Goal: Task Accomplishment & Management: Manage account settings

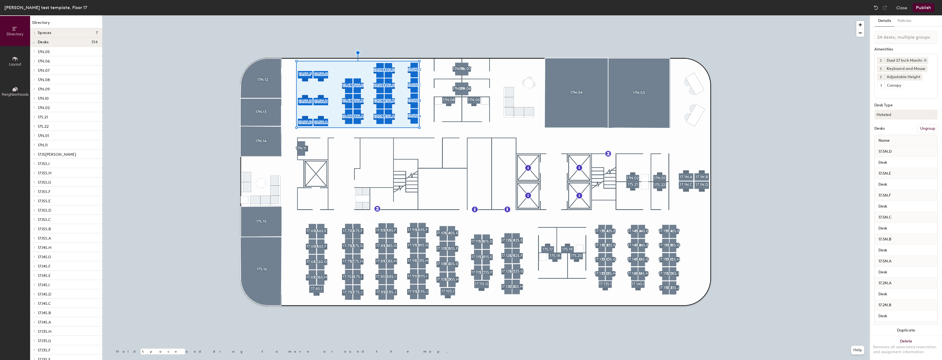
click at [926, 58] on icon at bounding box center [925, 60] width 4 height 4
click at [922, 82] on input at bounding box center [901, 84] width 49 height 7
click at [888, 98] on div "34 Inch Monitor" at bounding box center [906, 97] width 62 height 8
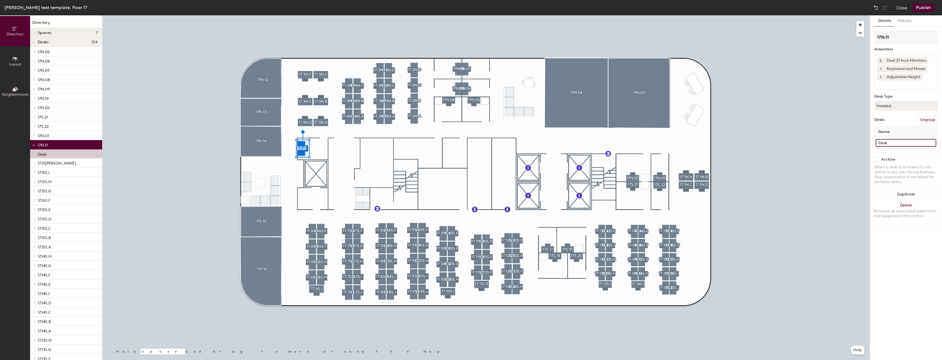
click at [909, 143] on input "Desk" at bounding box center [906, 143] width 61 height 8
type input "RE"
click at [909, 143] on input "RE" at bounding box center [906, 143] width 61 height 8
type input "e"
click at [883, 142] on input "Resverbale Office" at bounding box center [906, 143] width 61 height 8
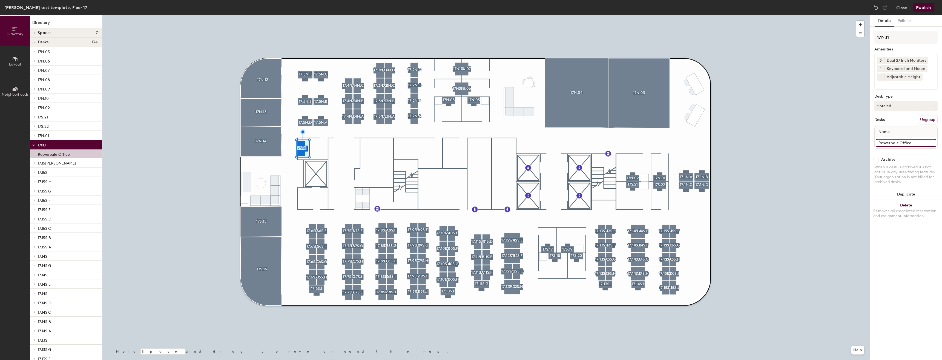
click at [883, 142] on input "Resverbale Office" at bounding box center [906, 143] width 61 height 8
click at [885, 142] on input "Resverbale Office" at bounding box center [906, 143] width 61 height 8
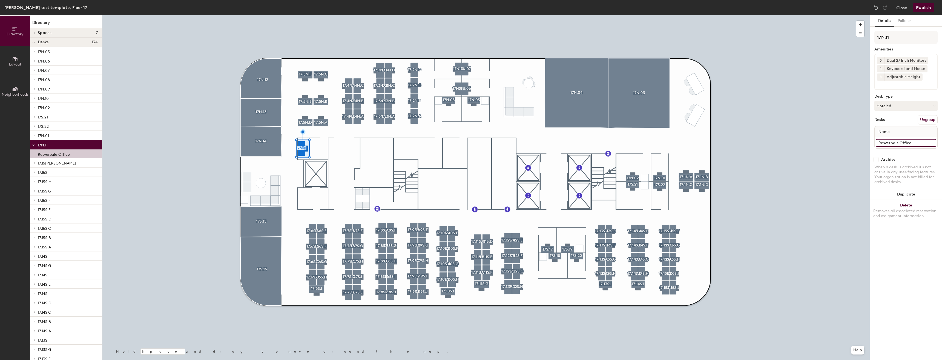
click at [889, 146] on input "Resverbale Office" at bounding box center [906, 143] width 61 height 8
click at [888, 141] on input "Resverbale Office" at bounding box center [906, 143] width 61 height 8
click at [889, 144] on input "Resverbale Office" at bounding box center [906, 143] width 61 height 8
click at [888, 142] on input "Resverbale Office" at bounding box center [906, 143] width 61 height 8
click at [889, 143] on input "Resverbale Office" at bounding box center [906, 143] width 61 height 8
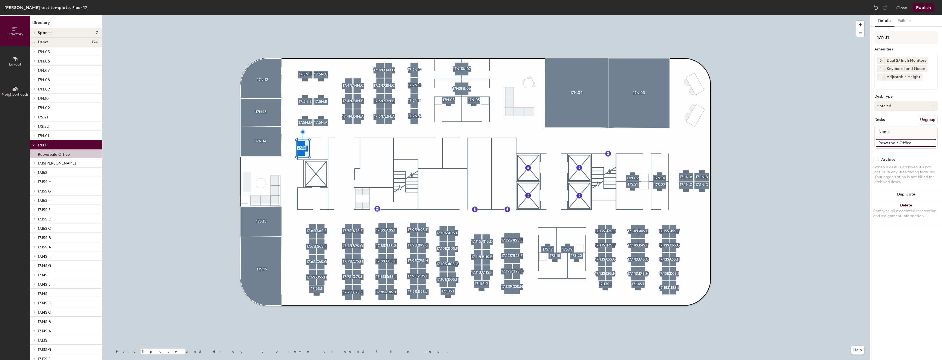
drag, startPoint x: 889, startPoint y: 143, endPoint x: 902, endPoint y: 143, distance: 13.4
click at [902, 143] on input "Resverbale Office" at bounding box center [906, 143] width 61 height 8
click at [887, 143] on input "Resverbale Office" at bounding box center [906, 143] width 61 height 8
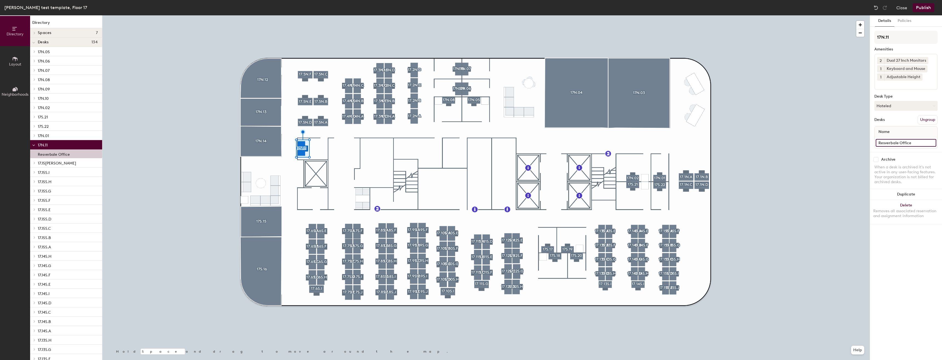
click at [888, 143] on input "Resverbale Office" at bounding box center [906, 143] width 61 height 8
click at [889, 141] on input "Resverbale Office" at bounding box center [906, 143] width 61 height 8
click at [889, 142] on input "Resverbale Office" at bounding box center [906, 143] width 61 height 8
click at [897, 144] on input "Resverbale Office" at bounding box center [906, 143] width 61 height 8
click at [898, 144] on input "Resverbale Office" at bounding box center [906, 143] width 61 height 8
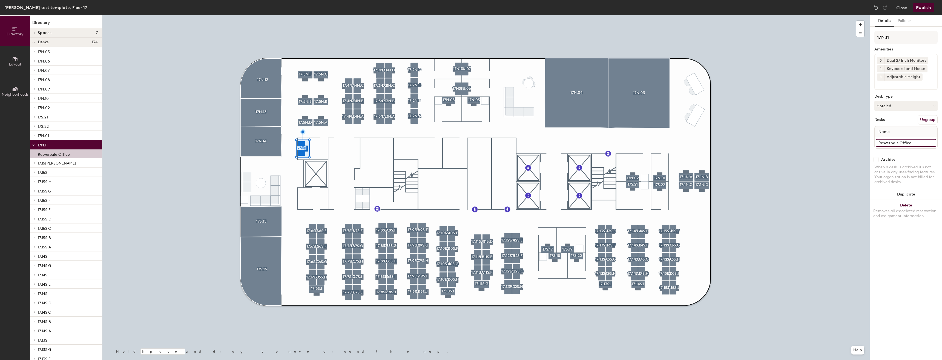
click at [925, 143] on input "Resverbale Office" at bounding box center [906, 143] width 61 height 8
click at [892, 142] on input "Resverbale Office" at bounding box center [906, 143] width 61 height 8
click at [893, 143] on input "Resverbale Office" at bounding box center [906, 143] width 61 height 8
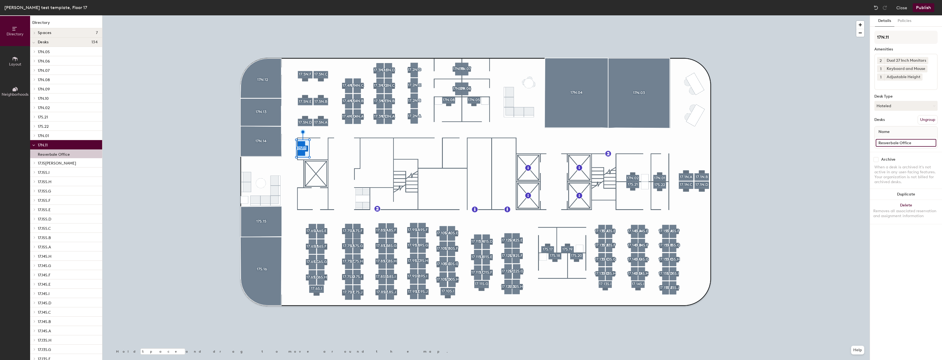
click at [893, 143] on input "Resverbale Office" at bounding box center [906, 143] width 61 height 8
drag, startPoint x: 895, startPoint y: 143, endPoint x: 905, endPoint y: 142, distance: 10.4
click at [905, 142] on input "Resverbale Office" at bounding box center [906, 143] width 61 height 8
click at [887, 143] on input "Resverbale Office" at bounding box center [906, 143] width 61 height 8
click at [906, 145] on input "Resrverbale Office" at bounding box center [906, 143] width 61 height 8
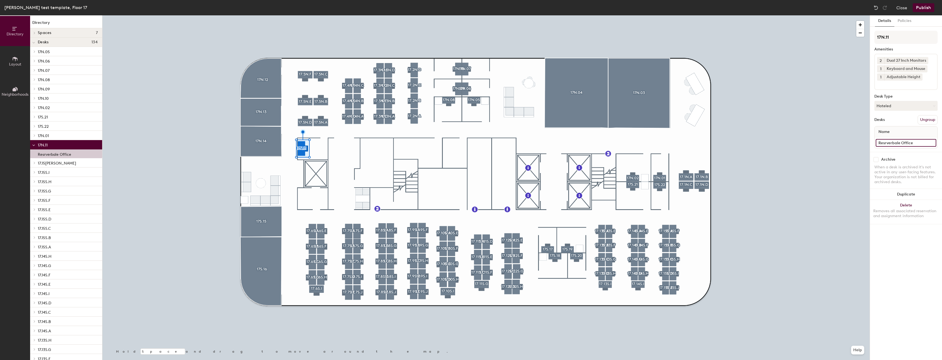
click at [893, 144] on input "Resrverbale Office" at bounding box center [906, 143] width 61 height 8
click at [892, 144] on input "Resrverbale Office" at bounding box center [906, 143] width 61 height 8
click at [892, 142] on input "Resrverbale Office" at bounding box center [906, 143] width 61 height 8
click at [899, 143] on input "Resrverbale Office" at bounding box center [906, 143] width 61 height 8
click at [903, 142] on input "Resrverbale Office" at bounding box center [906, 143] width 61 height 8
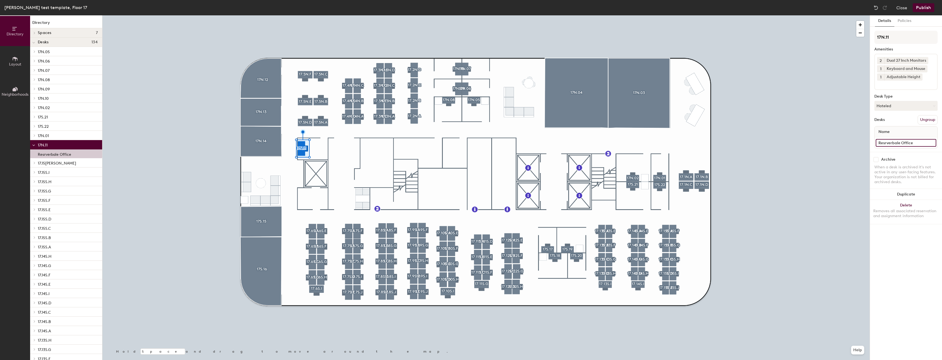
click at [913, 142] on input "Resrverbale Office" at bounding box center [906, 143] width 61 height 8
click at [905, 143] on input "Resrverbale Office" at bounding box center [906, 143] width 61 height 8
click at [849, 142] on div "Directory Layout Neighborhoods Directory Spaces 7 17N.03 17N.04 17N.12 17N.13 1…" at bounding box center [471, 187] width 942 height 344
type input "Office"
click at [926, 5] on button "Publish" at bounding box center [924, 7] width 22 height 9
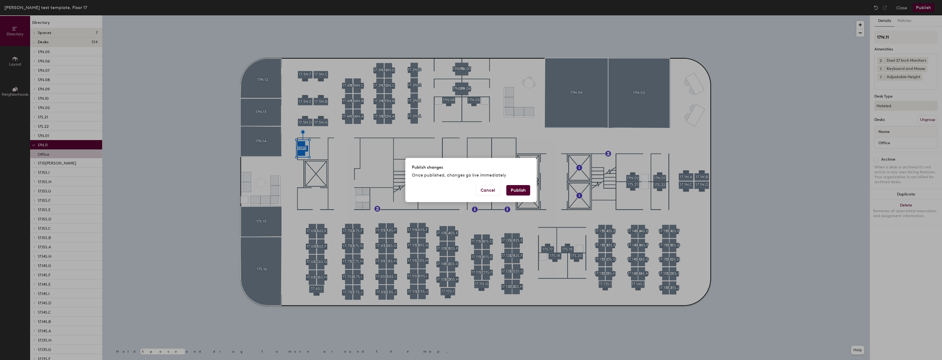
click at [514, 188] on button "Publish" at bounding box center [518, 190] width 24 height 10
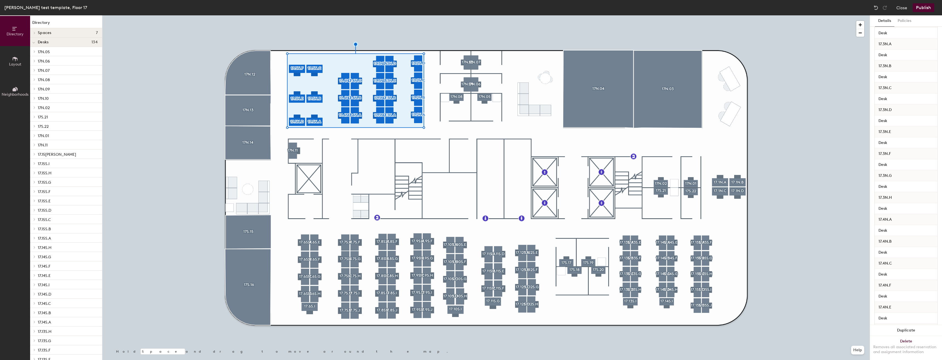
scroll to position [360, 0]
click at [444, 15] on div at bounding box center [485, 15] width 767 height 0
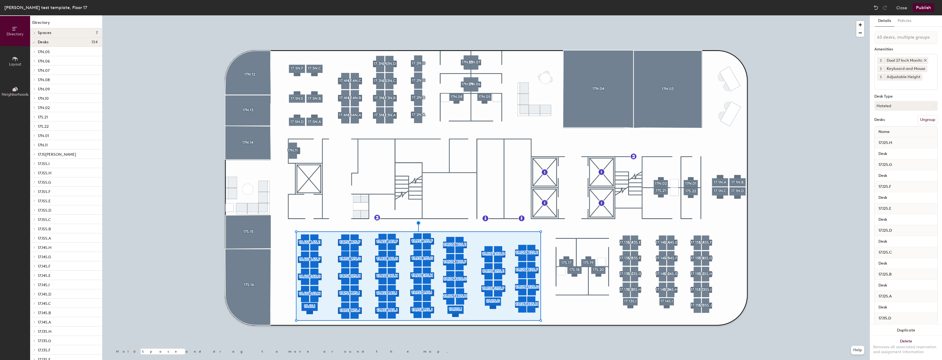
click at [926, 58] on icon at bounding box center [925, 60] width 4 height 4
click at [926, 77] on div "1 Adjustable Height 1 Keyboard and Mouse 34 Inch Monitor Adjustable Height Cano…" at bounding box center [905, 68] width 63 height 28
click at [904, 91] on div "34 Inch Monitor" at bounding box center [906, 89] width 62 height 8
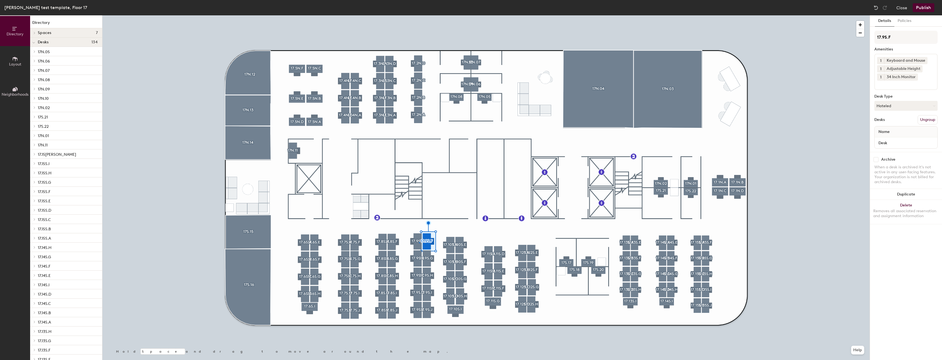
click at [419, 15] on div at bounding box center [485, 15] width 767 height 0
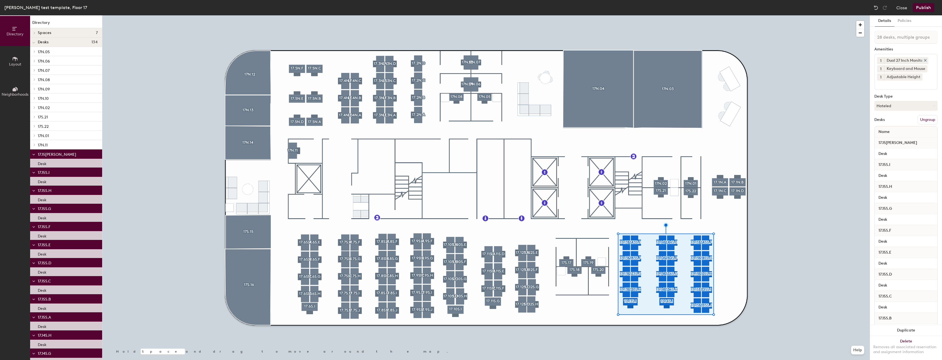
click at [925, 59] on icon at bounding box center [925, 60] width 4 height 4
click at [911, 75] on input at bounding box center [901, 75] width 49 height 7
click at [898, 90] on div "34 Inch Monitor" at bounding box center [906, 89] width 62 height 8
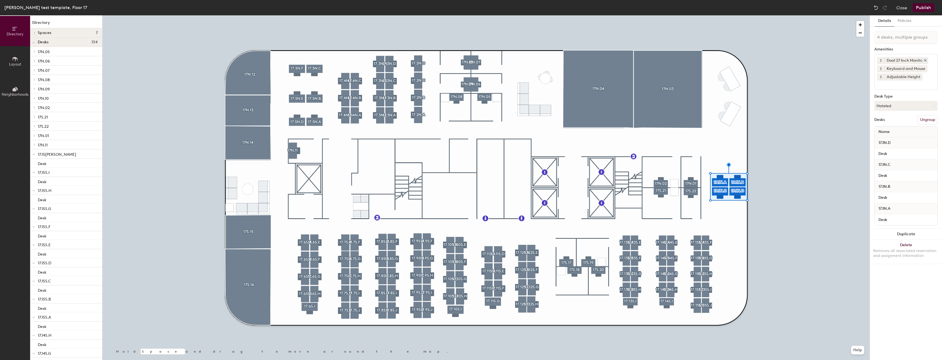
click at [922, 58] on div "Dual 27 Inch Monitors" at bounding box center [906, 60] width 44 height 7
click at [923, 58] on icon at bounding box center [925, 60] width 4 height 4
click at [903, 74] on input at bounding box center [901, 75] width 49 height 7
click at [897, 88] on div "34 Inch Monitor" at bounding box center [906, 89] width 62 height 8
click at [711, 15] on div at bounding box center [485, 15] width 767 height 0
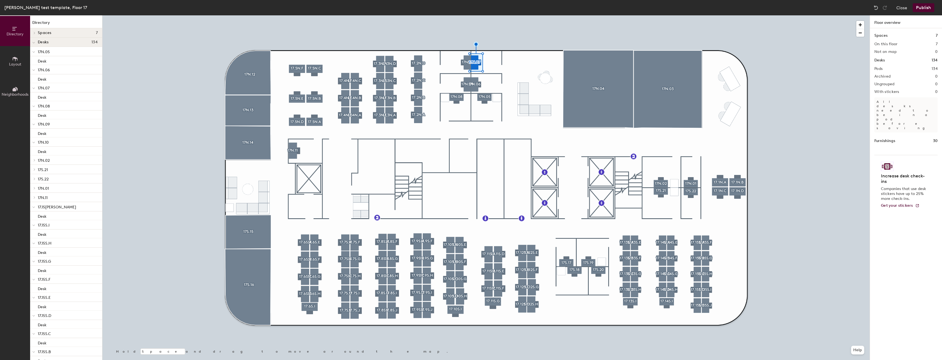
click at [466, 15] on div at bounding box center [485, 15] width 767 height 0
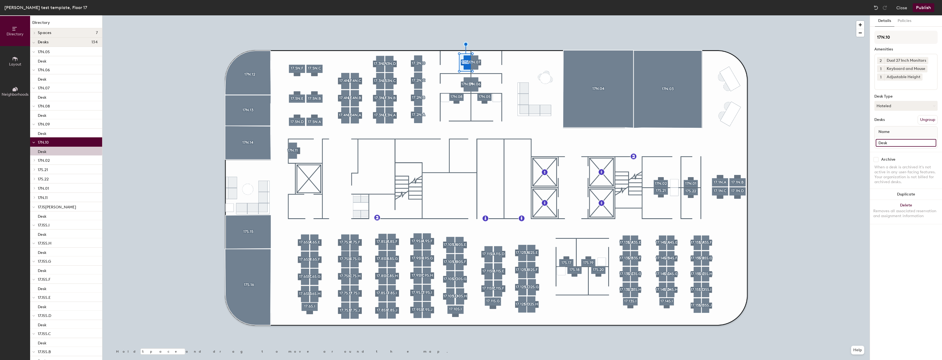
click at [907, 141] on input "Desk" at bounding box center [906, 143] width 61 height 8
drag, startPoint x: 922, startPoint y: 144, endPoint x: 873, endPoint y: 141, distance: 49.4
click at [873, 142] on div "Details Policies 17N.10 Amenities 2 Dual 27 Inch Monitors 1 Keyboard and Mouse …" at bounding box center [906, 187] width 72 height 344
type input "Reservable Focus Room"
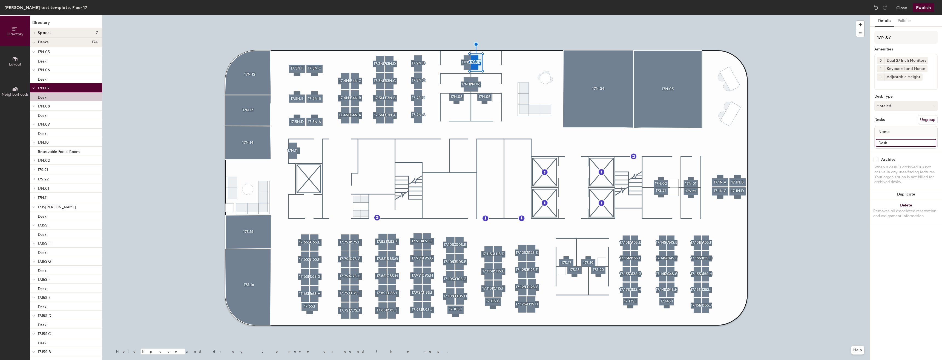
click at [904, 145] on input "Desk" at bounding box center [906, 143] width 61 height 8
paste input "Reservable Focus Room"
type input "Reservable Focus Room"
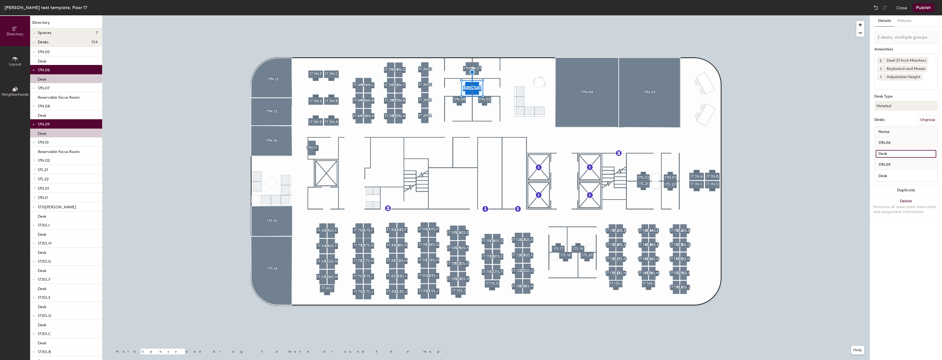
click at [901, 151] on input "Desk" at bounding box center [906, 154] width 61 height 8
paste input "Reservable Focus Room"
type input "Reservable Focus Room"
click at [908, 176] on input "Desk" at bounding box center [906, 176] width 61 height 8
paste input "Reservable Focus Room"
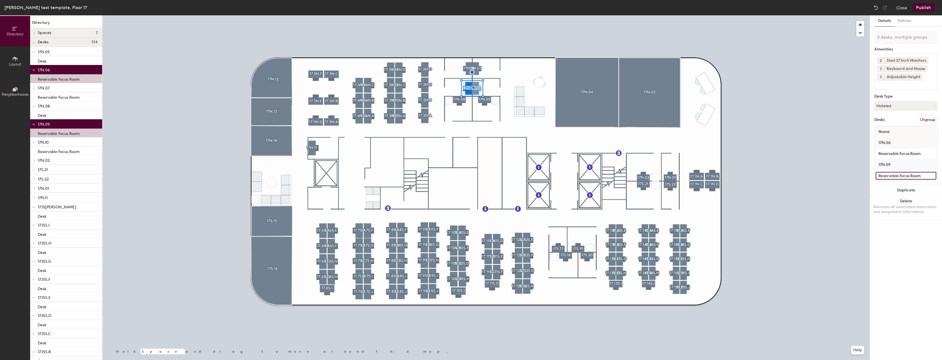
type input "Reservable Focus Room"
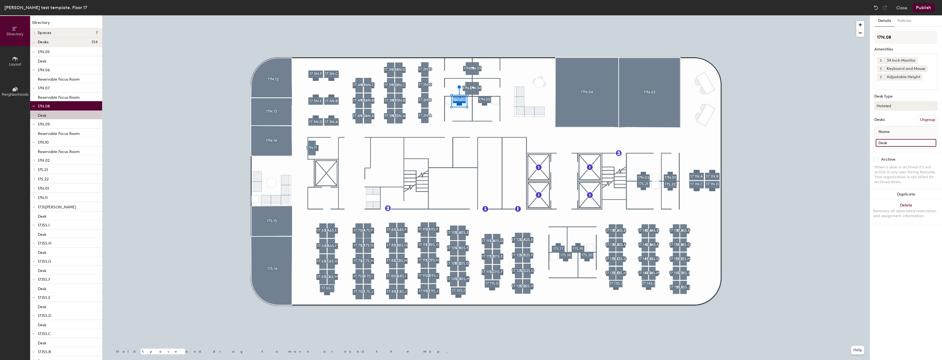
click at [900, 144] on input "Desk" at bounding box center [906, 143] width 61 height 8
paste input "Reservable Focus Room"
click at [909, 141] on input "Reservable Focus Room" at bounding box center [906, 143] width 61 height 8
click at [912, 139] on div "Reservable Focus Room" at bounding box center [906, 142] width 63 height 11
click at [910, 142] on input "Reservable Focus Room" at bounding box center [906, 143] width 61 height 8
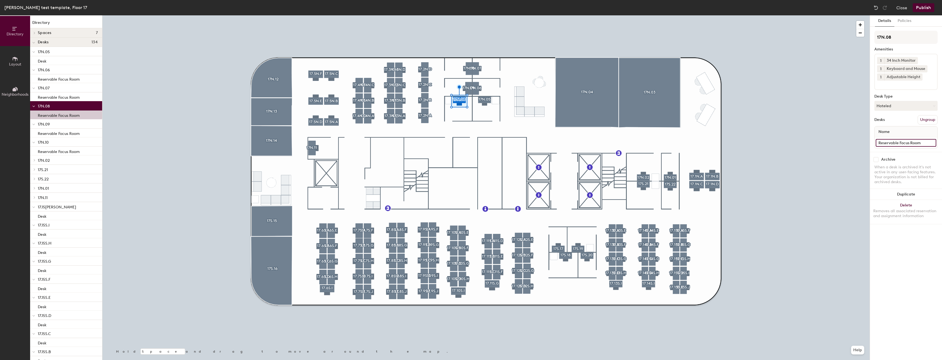
click at [910, 142] on input "Reservable Focus Room" at bounding box center [906, 143] width 61 height 8
click at [925, 144] on input "Reservable Office Room" at bounding box center [906, 143] width 61 height 8
type input "Reservable Office"
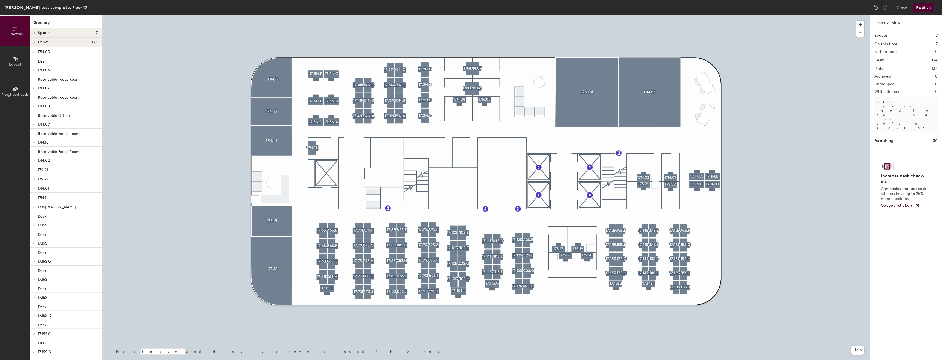
click at [465, 15] on div at bounding box center [485, 15] width 767 height 0
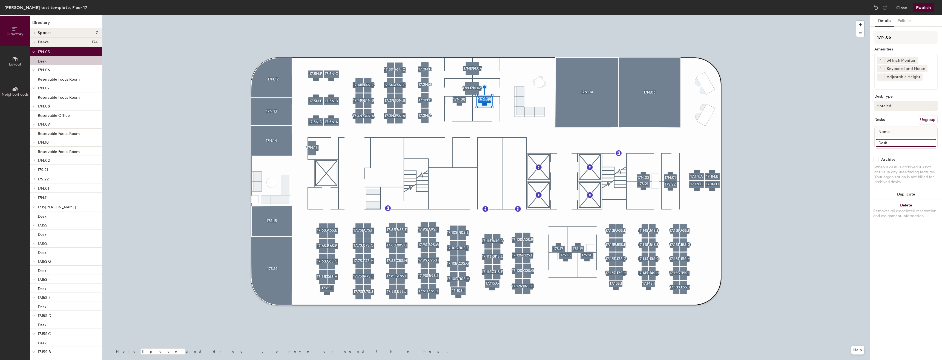
click at [895, 146] on input "Desk" at bounding box center [906, 143] width 61 height 8
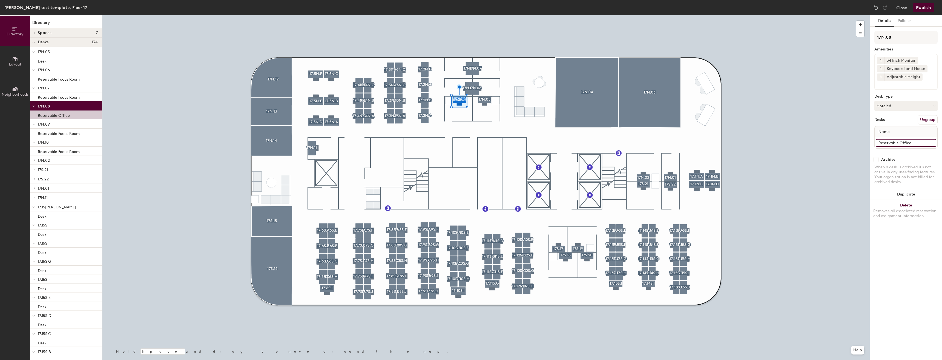
click at [920, 142] on input "Reservable Office" at bounding box center [906, 143] width 61 height 8
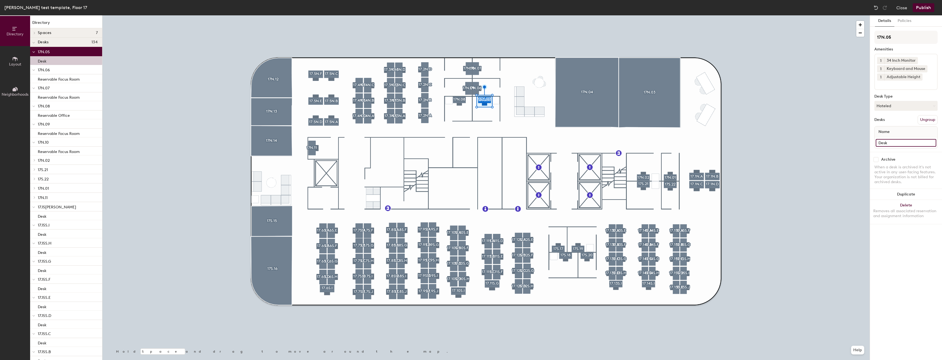
click at [910, 143] on input "Desk" at bounding box center [906, 143] width 61 height 8
paste input "Reservable Office"
type input "Reservable Office"
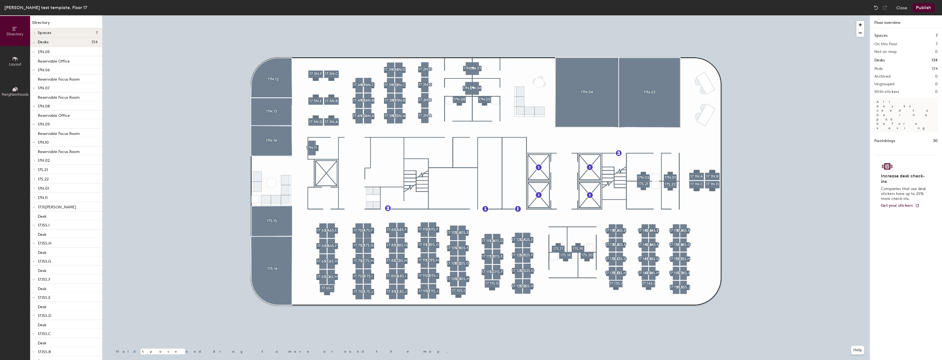
click at [306, 15] on div at bounding box center [485, 15] width 767 height 0
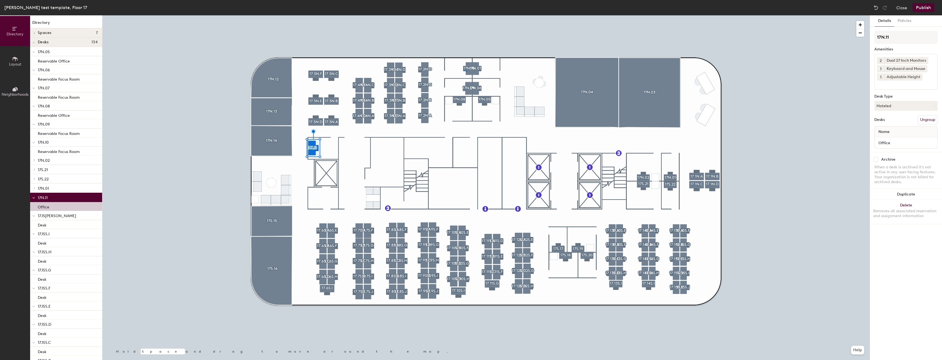
click at [466, 15] on div at bounding box center [485, 15] width 767 height 0
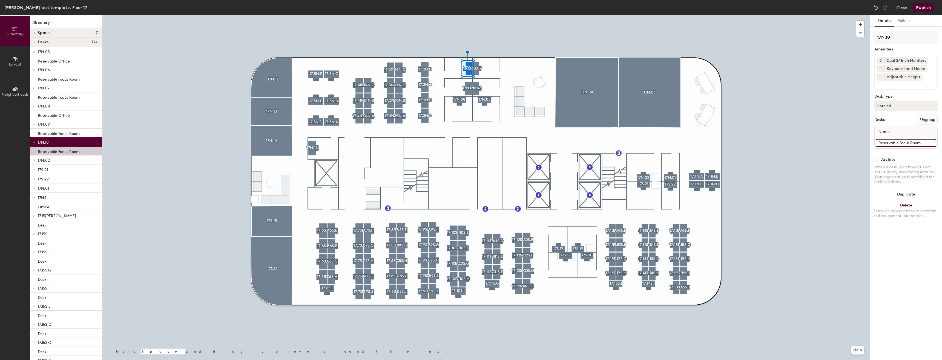
drag, startPoint x: 921, startPoint y: 141, endPoint x: 872, endPoint y: 140, distance: 48.2
click at [872, 140] on div "Details Policies 17N.10 Amenities 2 Dual 27 Inch Monitors 1 Keyboard and Mouse …" at bounding box center [906, 187] width 72 height 344
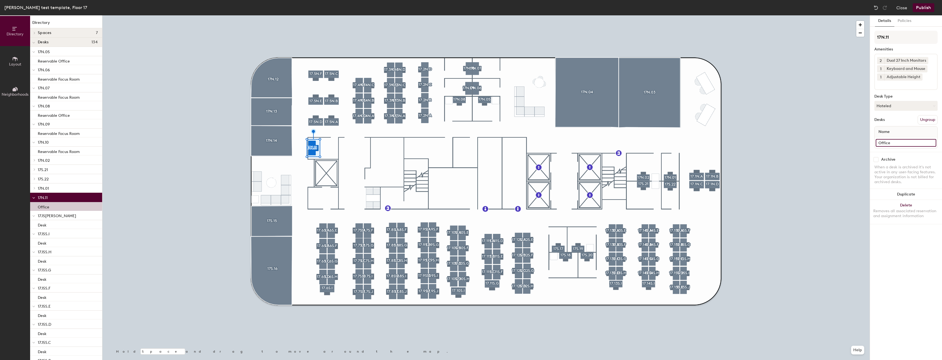
click at [907, 142] on input "Office" at bounding box center [906, 143] width 61 height 8
paste input "Reservable Focus Room"
type input "Reservable Focus Room"
click at [773, 15] on div at bounding box center [485, 15] width 767 height 0
click at [911, 141] on input "Desk" at bounding box center [906, 143] width 61 height 8
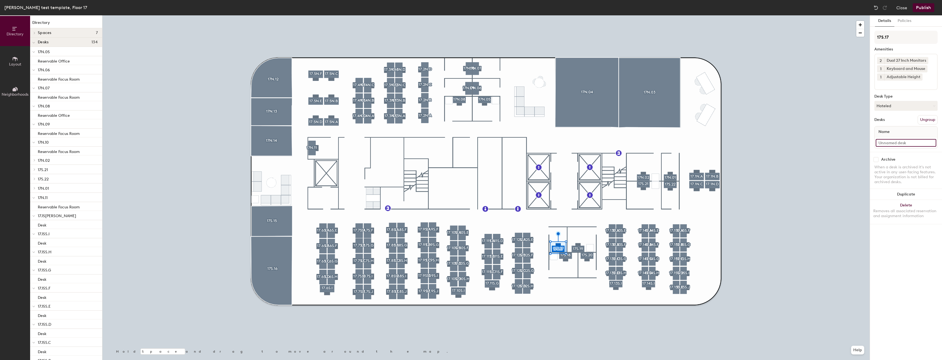
paste input "Reservable Focus Room"
type input "Reservable Focus Room"
click at [901, 150] on div "17S.20 Amenities 2 Dual 27 Inch Monitors 1 Keyboard and Mouse 1 Adjustable Heig…" at bounding box center [905, 91] width 63 height 121
click at [901, 146] on div "Desk" at bounding box center [906, 142] width 63 height 11
click at [901, 142] on input "Desk" at bounding box center [906, 143] width 61 height 8
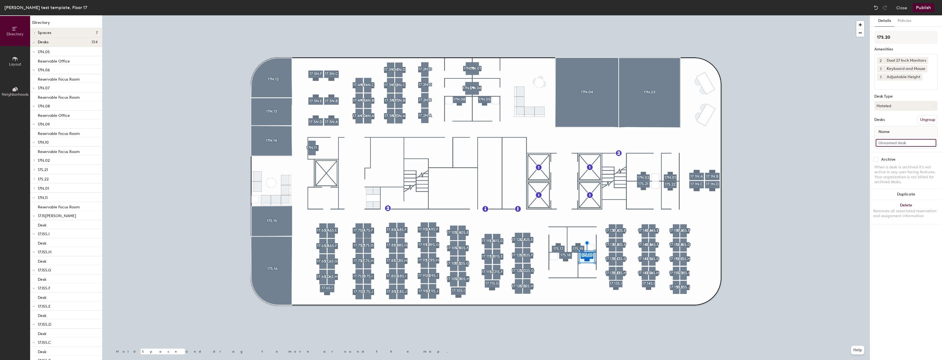
drag, startPoint x: 901, startPoint y: 142, endPoint x: 897, endPoint y: 142, distance: 3.6
paste input "Reservable Focus Room"
type input "Reservable Focus Room"
drag, startPoint x: 919, startPoint y: 144, endPoint x: 874, endPoint y: 141, distance: 44.4
click at [874, 141] on div "Name Reservable Office" at bounding box center [905, 137] width 63 height 22
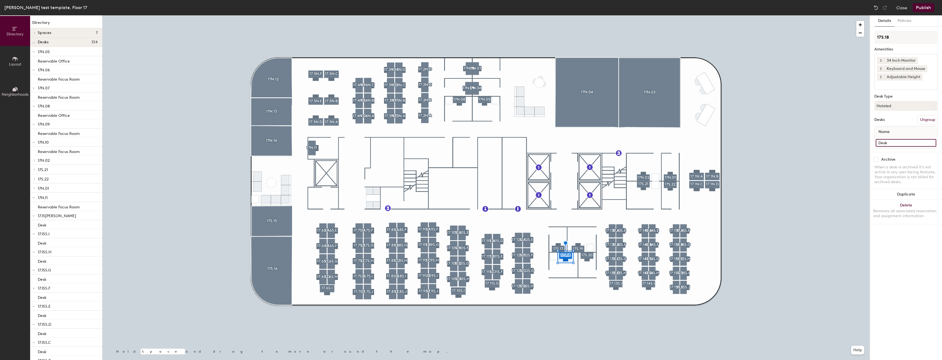
click at [894, 146] on input "Desk" at bounding box center [906, 143] width 61 height 8
paste input "Reservable Office"
type input "Reservable Office"
click at [899, 143] on input "Desk" at bounding box center [906, 143] width 61 height 8
paste input "Reservable Office"
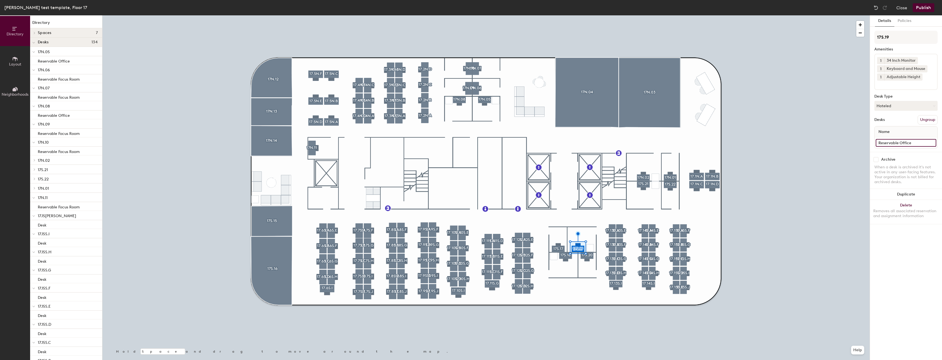
type input "Reservable Office"
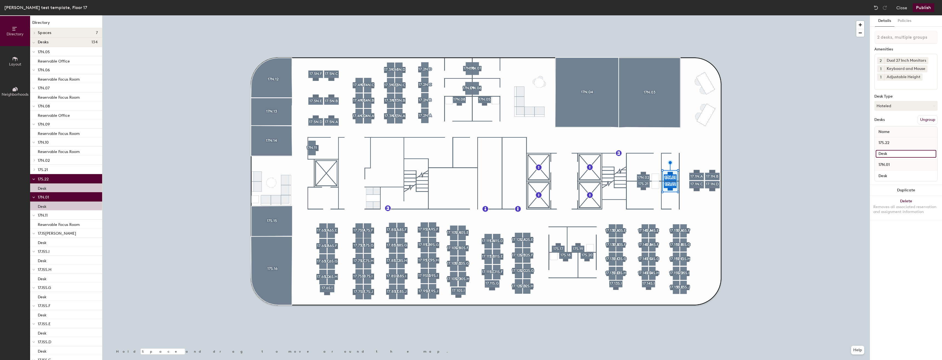
click at [887, 154] on input "Desk" at bounding box center [906, 154] width 61 height 8
click at [888, 154] on input at bounding box center [906, 154] width 61 height 8
drag, startPoint x: 882, startPoint y: 156, endPoint x: 885, endPoint y: 153, distance: 4.1
click at [885, 153] on input at bounding box center [906, 154] width 61 height 8
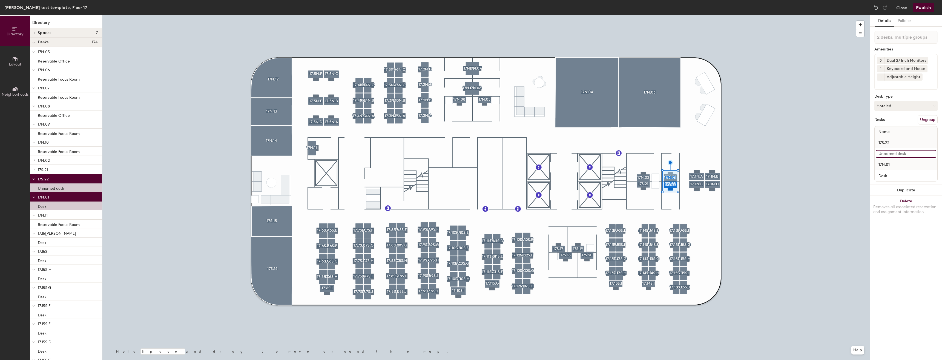
paste input "Reservable Office"
type input "R"
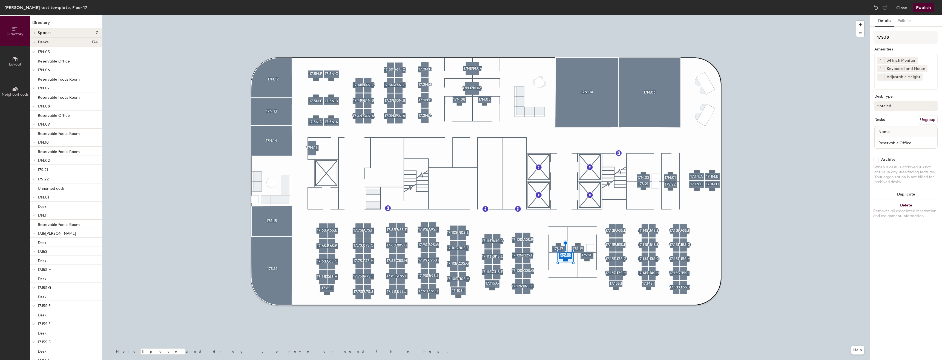
click at [639, 15] on div at bounding box center [485, 15] width 767 height 0
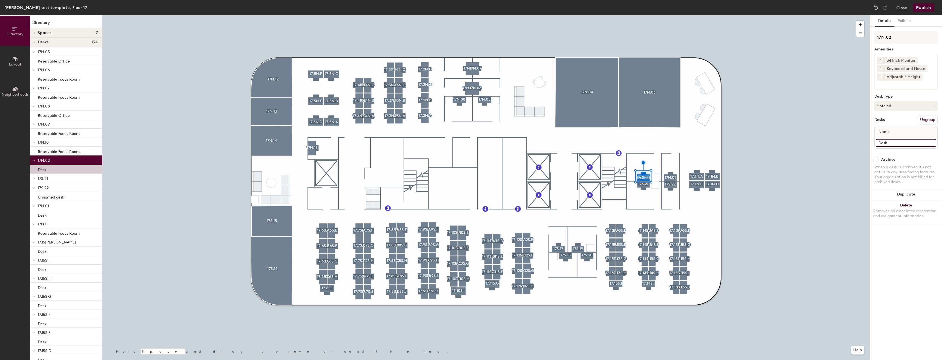
click at [901, 144] on input "Desk" at bounding box center [906, 143] width 61 height 8
paste input "Reservable Office"
type input "Reservable Office"
click at [640, 15] on div at bounding box center [485, 15] width 767 height 0
click at [910, 143] on input "Desk" at bounding box center [906, 143] width 61 height 8
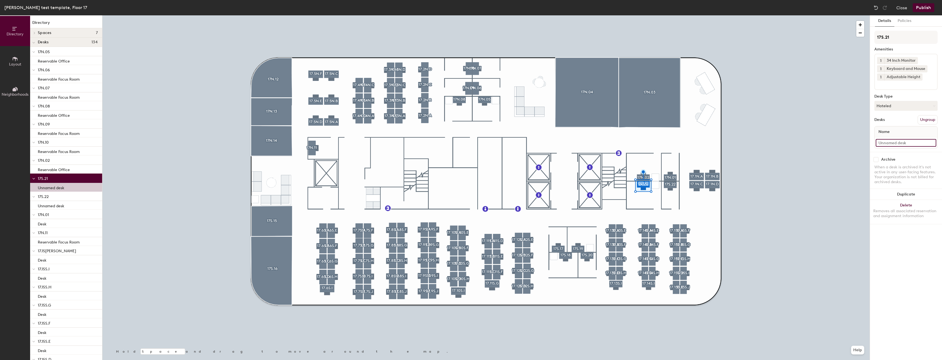
drag, startPoint x: 910, startPoint y: 143, endPoint x: 905, endPoint y: 145, distance: 4.8
paste input "Reservable Office"
type input "Reservable Office"
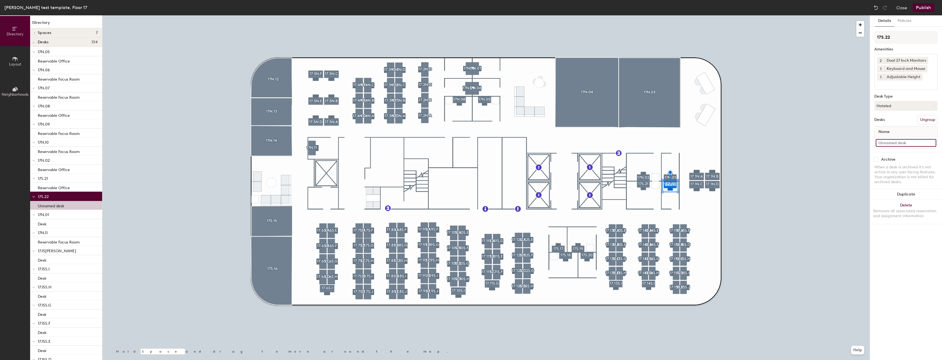
drag, startPoint x: 890, startPoint y: 146, endPoint x: 890, endPoint y: 143, distance: 3.3
click at [890, 143] on input at bounding box center [906, 143] width 61 height 8
paste input "Reservable Focus Room"
type input "Reservable Focus Room"
click at [668, 15] on div at bounding box center [485, 15] width 767 height 0
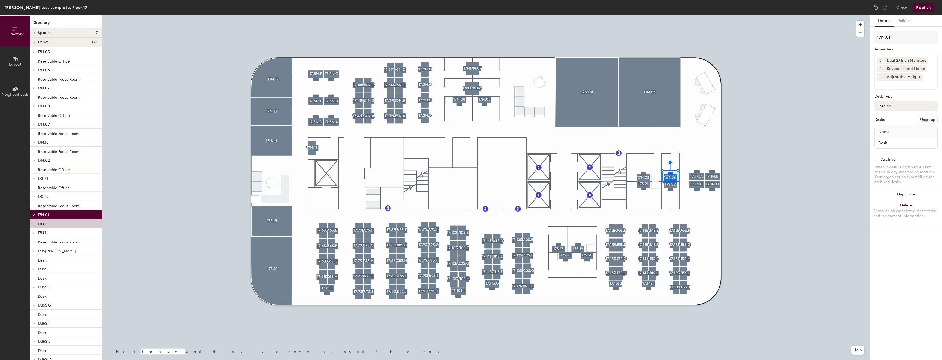
click at [692, 15] on div at bounding box center [485, 15] width 767 height 0
click at [904, 143] on input "Desk" at bounding box center [906, 143] width 61 height 8
paste input "Reservable Focus Room"
type input "Reservable Focus Room"
click at [687, 15] on div at bounding box center [485, 15] width 767 height 0
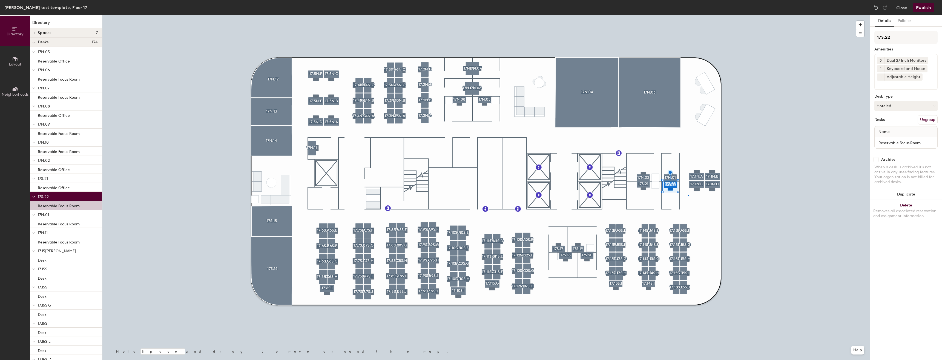
click at [688, 15] on div at bounding box center [485, 15] width 767 height 0
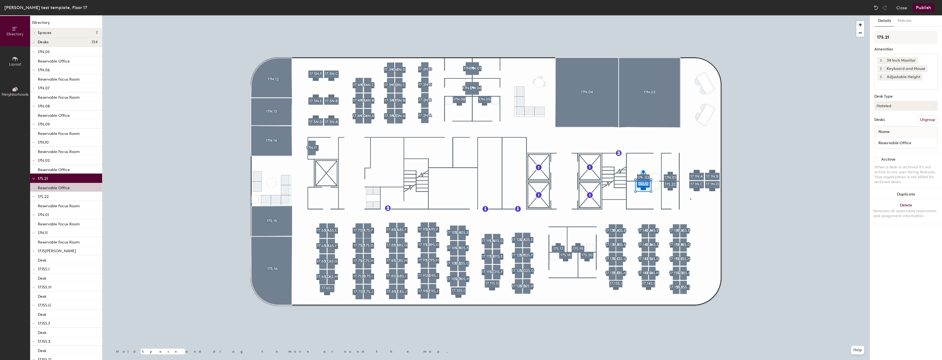
click at [691, 15] on div at bounding box center [485, 15] width 767 height 0
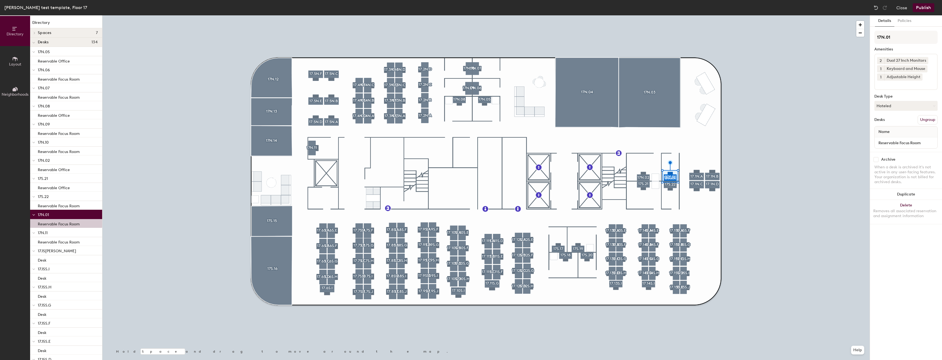
click at [910, 86] on input at bounding box center [901, 83] width 49 height 7
click at [901, 130] on div "Reservable Focus Room" at bounding box center [906, 130] width 62 height 8
click at [907, 86] on input at bounding box center [901, 83] width 49 height 7
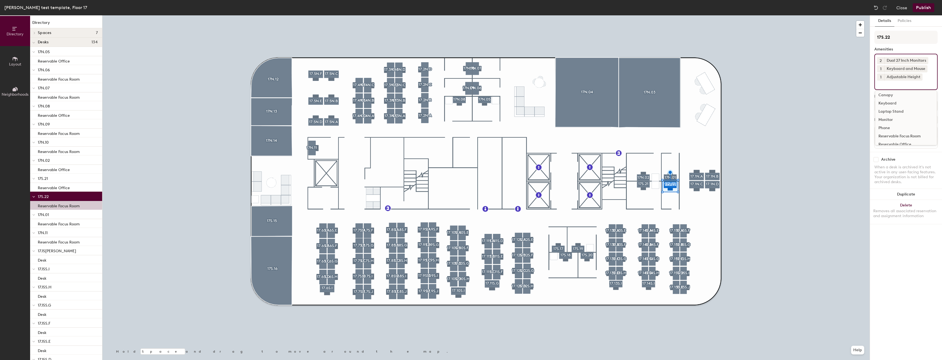
scroll to position [16, 0]
click at [895, 131] on div "Reservable Focus Room" at bounding box center [906, 130] width 62 height 8
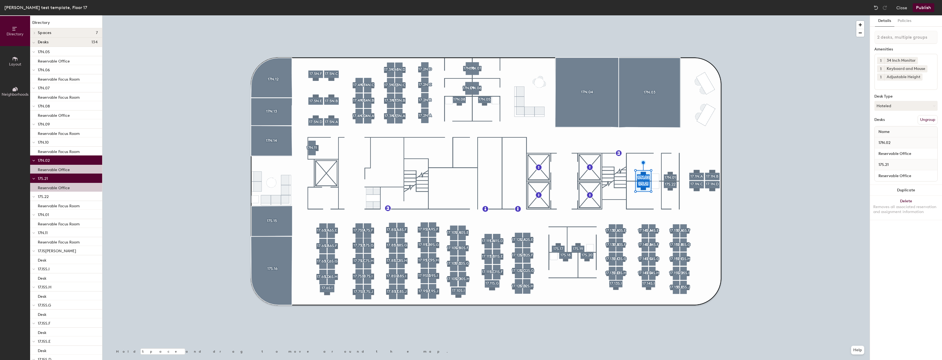
click at [906, 84] on input at bounding box center [901, 83] width 49 height 7
click at [901, 137] on div "Reservable Office" at bounding box center [906, 138] width 62 height 8
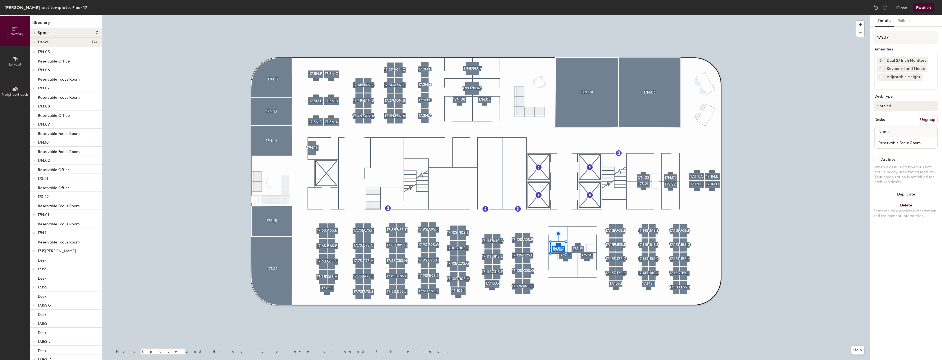
click at [905, 86] on input at bounding box center [901, 83] width 49 height 7
click at [890, 136] on div "Reservable Office" at bounding box center [906, 138] width 62 height 8
click at [898, 87] on input at bounding box center [901, 83] width 49 height 7
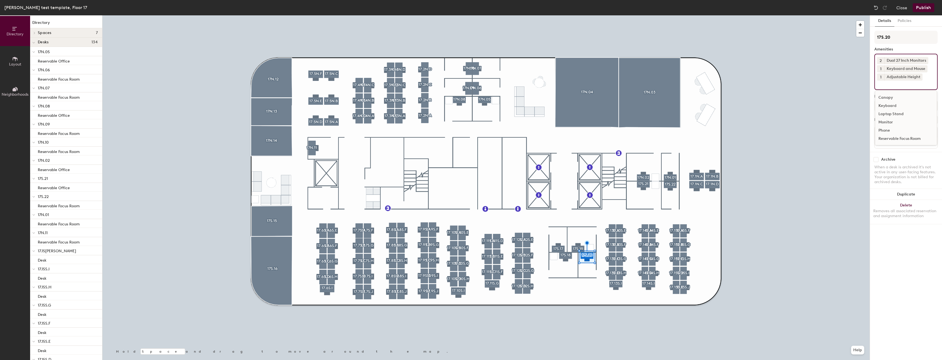
scroll to position [16, 0]
click at [890, 134] on div "34 Inch Monitor Canopy Keyboard Laptop Stand Monitor Phone Reservable Focus Roo…" at bounding box center [906, 117] width 62 height 55
click at [885, 128] on div "Reservable Focus Room" at bounding box center [906, 130] width 62 height 8
click at [918, 85] on icon at bounding box center [919, 85] width 4 height 4
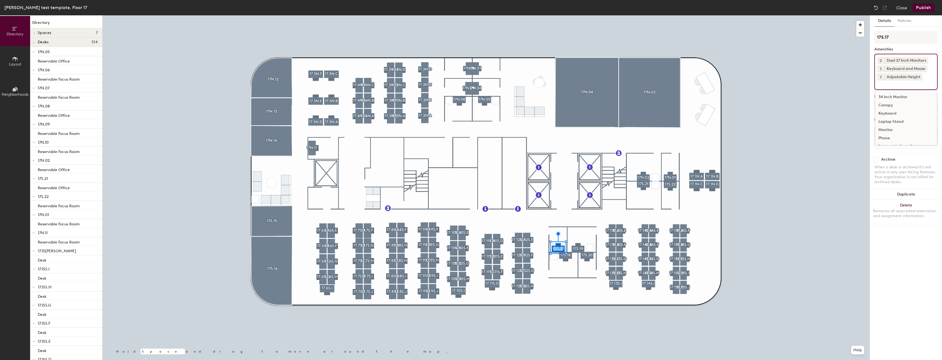
click at [917, 86] on input at bounding box center [901, 83] width 49 height 7
click at [900, 129] on div "Reservable Focus Room" at bounding box center [906, 130] width 62 height 8
click at [895, 87] on input at bounding box center [901, 83] width 49 height 7
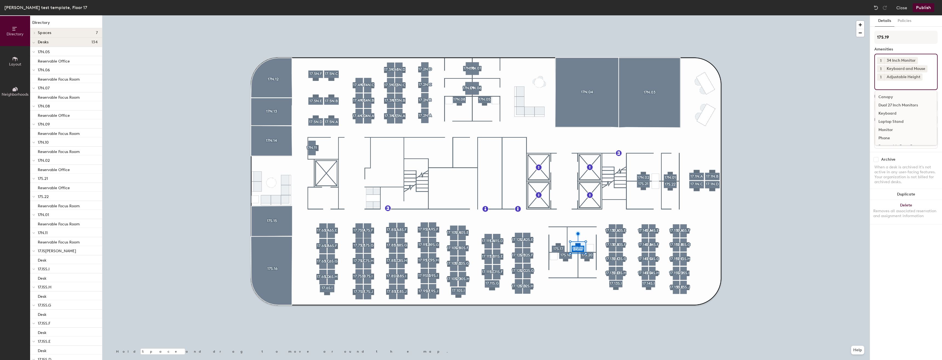
click at [895, 87] on input at bounding box center [901, 83] width 49 height 7
click at [894, 135] on div "Reservable Office" at bounding box center [906, 138] width 62 height 8
click at [914, 82] on input at bounding box center [901, 83] width 49 height 7
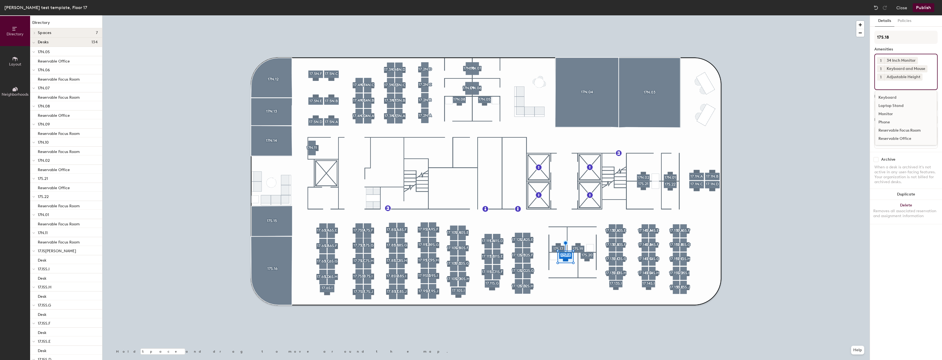
click at [896, 137] on div "Reservable Office" at bounding box center [906, 138] width 62 height 8
click at [917, 84] on input at bounding box center [901, 83] width 49 height 7
click at [899, 128] on div "Reservable Focus Room" at bounding box center [906, 130] width 62 height 8
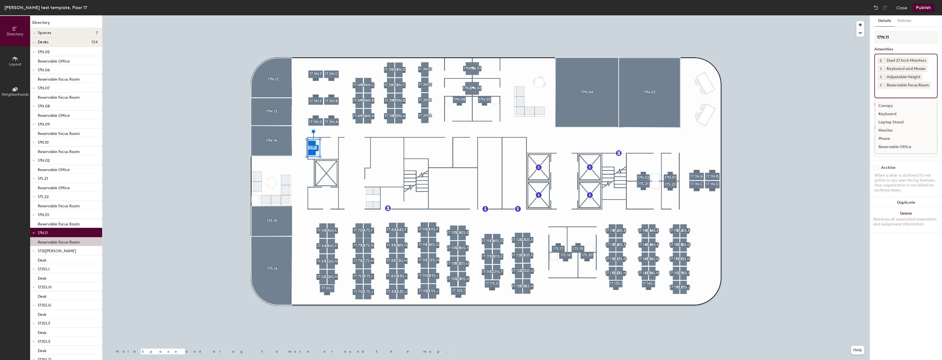
click at [321, 15] on div at bounding box center [485, 15] width 767 height 0
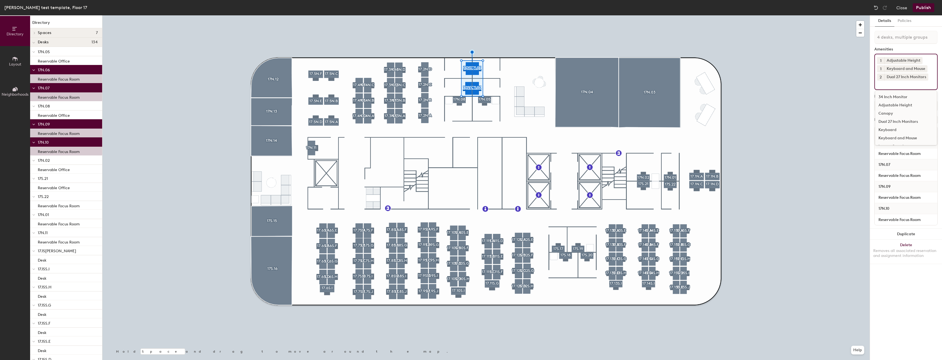
click at [895, 86] on input at bounding box center [901, 83] width 49 height 7
click at [896, 131] on div "Reservable Focus Room" at bounding box center [906, 130] width 62 height 8
click at [517, 15] on div at bounding box center [485, 15] width 767 height 0
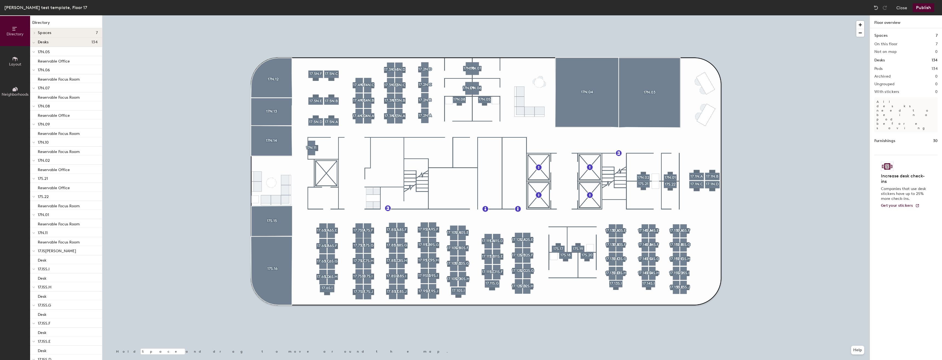
click at [470, 15] on div at bounding box center [485, 15] width 767 height 0
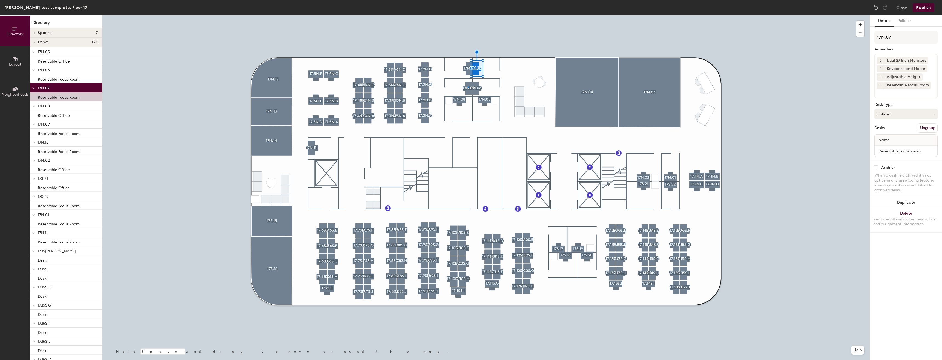
click at [468, 15] on div at bounding box center [485, 15] width 767 height 0
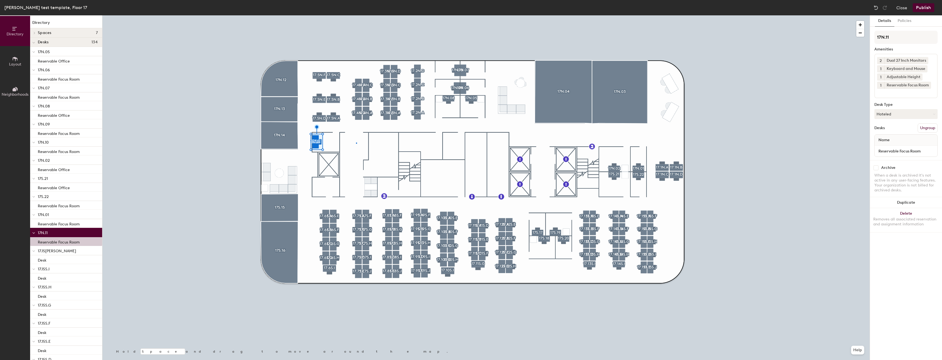
click at [356, 15] on div at bounding box center [485, 15] width 767 height 0
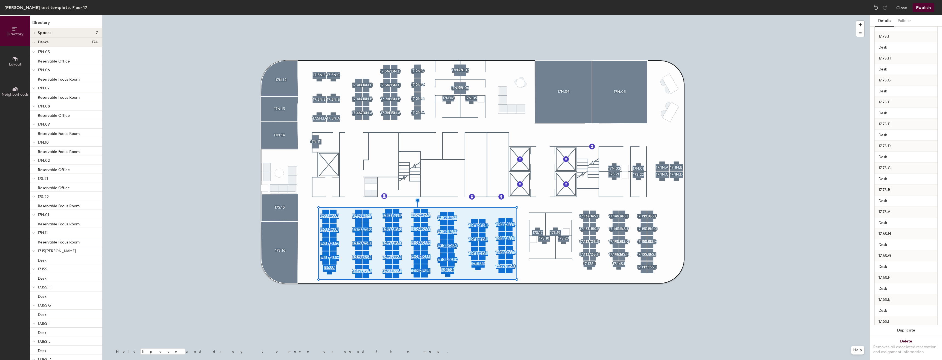
scroll to position [1206, 0]
click at [536, 15] on div at bounding box center [485, 15] width 767 height 0
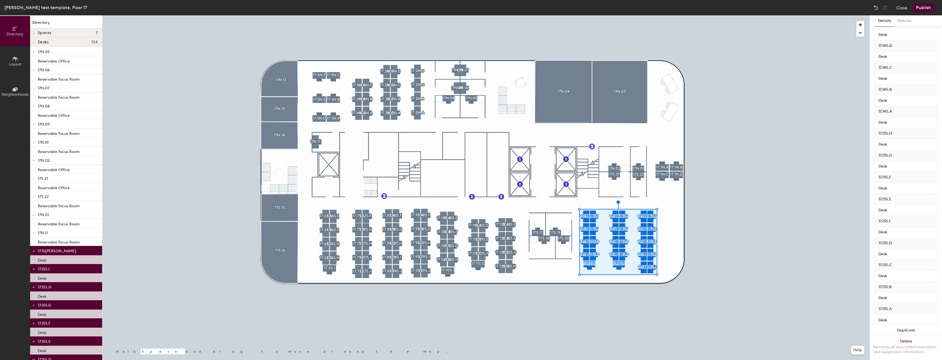
scroll to position [439, 0]
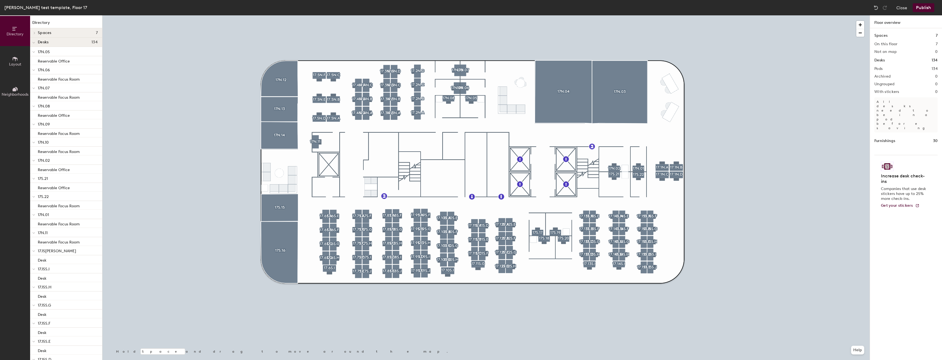
click at [927, 5] on button "Publish" at bounding box center [924, 7] width 22 height 9
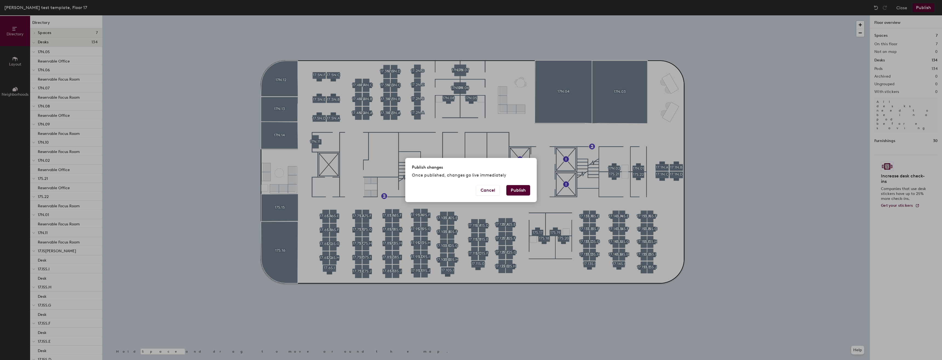
click at [517, 193] on button "Publish" at bounding box center [518, 190] width 24 height 10
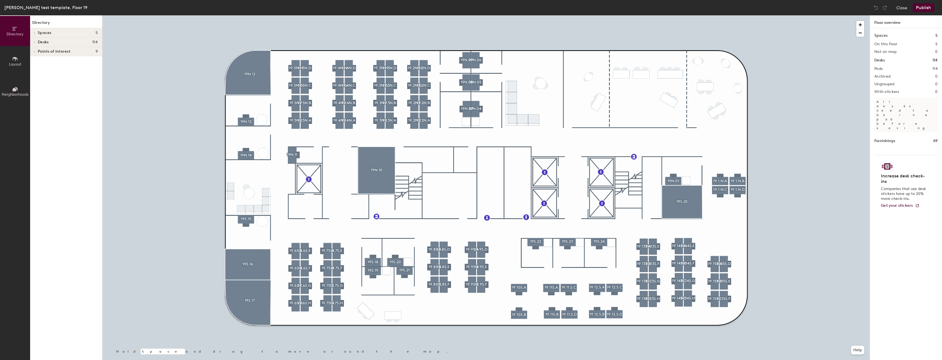
click at [244, 15] on div at bounding box center [485, 15] width 767 height 0
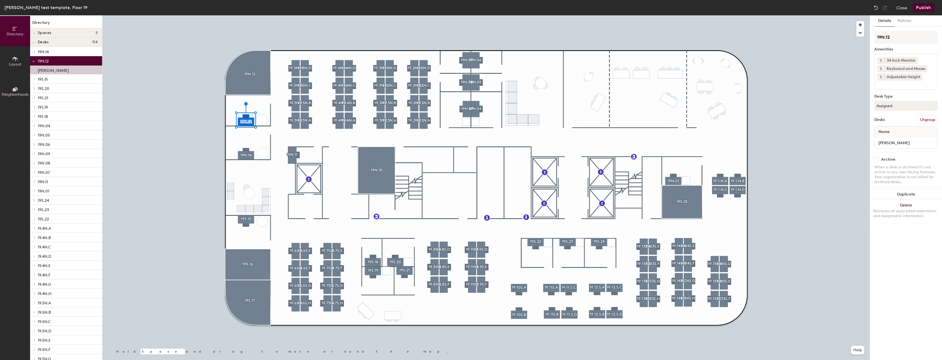
click at [923, 84] on input at bounding box center [901, 83] width 49 height 7
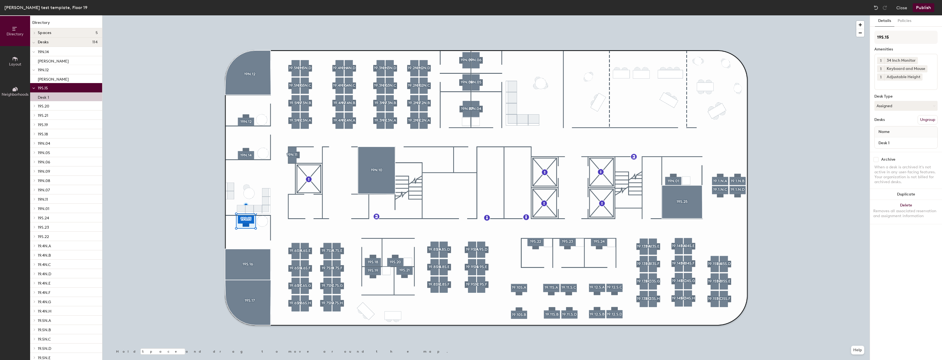
click at [303, 15] on div at bounding box center [485, 15] width 767 height 0
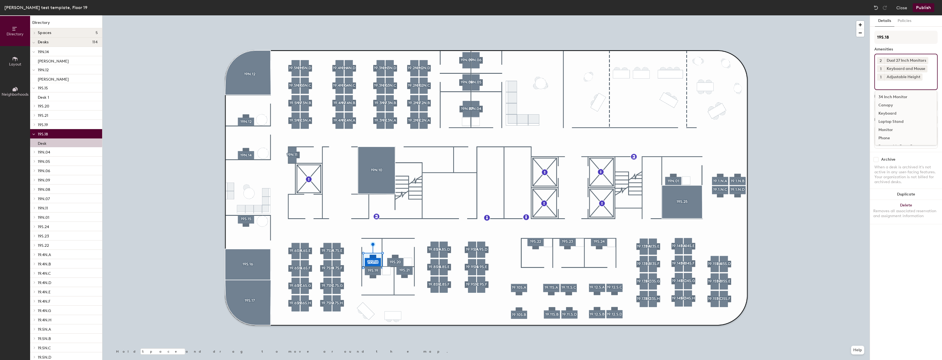
click at [896, 83] on input at bounding box center [901, 83] width 49 height 7
click at [896, 129] on div "Reservable Focus Room" at bounding box center [906, 130] width 62 height 8
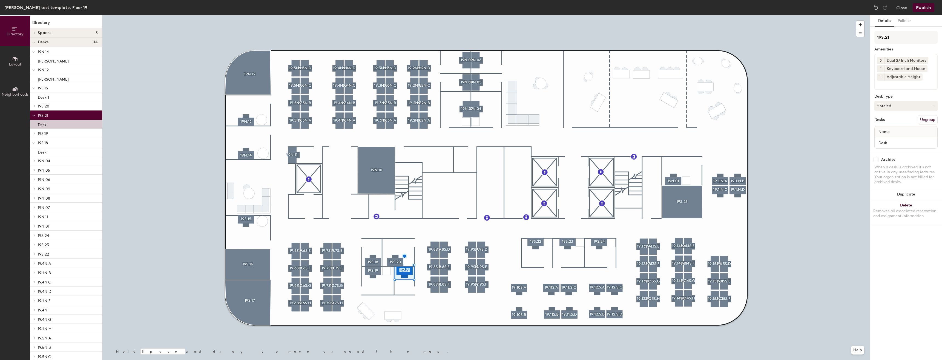
click at [901, 87] on input at bounding box center [901, 83] width 49 height 7
click at [888, 126] on div "Reservable Focus Room" at bounding box center [906, 130] width 62 height 8
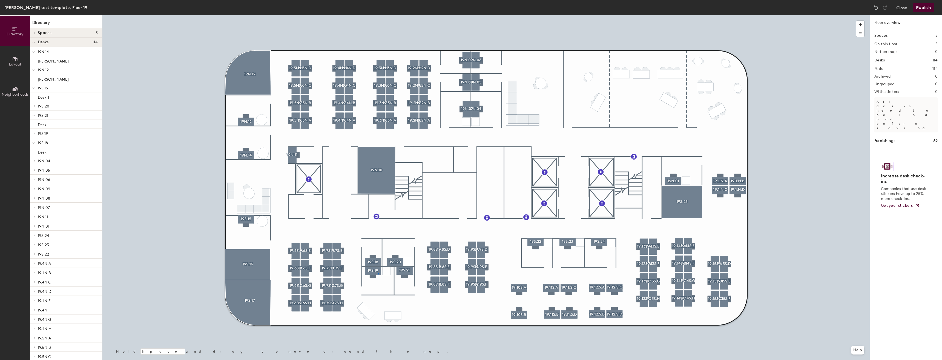
click at [378, 15] on div at bounding box center [485, 15] width 767 height 0
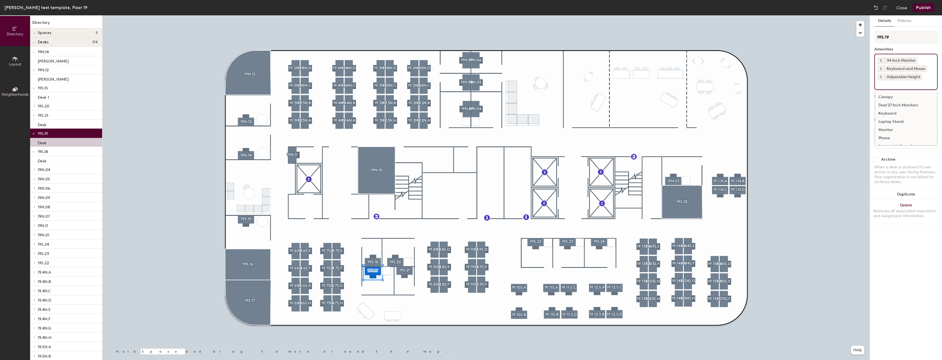
click at [915, 83] on input at bounding box center [901, 83] width 49 height 7
click at [906, 137] on div "Reservable Office" at bounding box center [906, 138] width 62 height 8
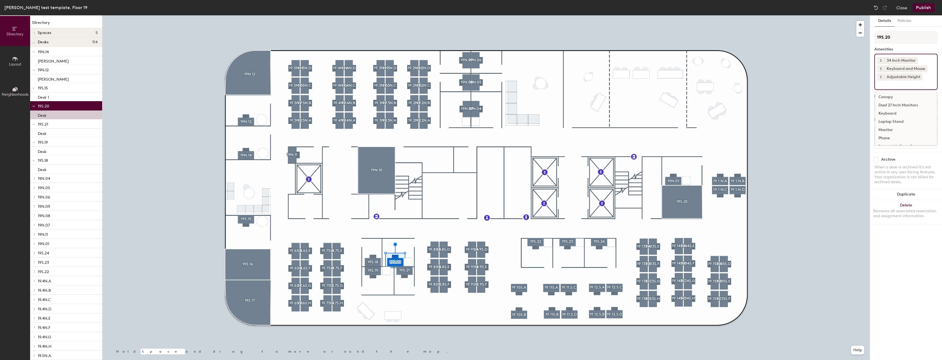
click at [900, 87] on div "1 34 Inch Monitor 1 Keyboard and Mouse 1 Adjustable Height Canopy Dual 27 Inch …" at bounding box center [905, 72] width 63 height 36
click at [894, 135] on div "Reservable Office" at bounding box center [906, 138] width 62 height 8
click at [389, 15] on div at bounding box center [485, 15] width 767 height 0
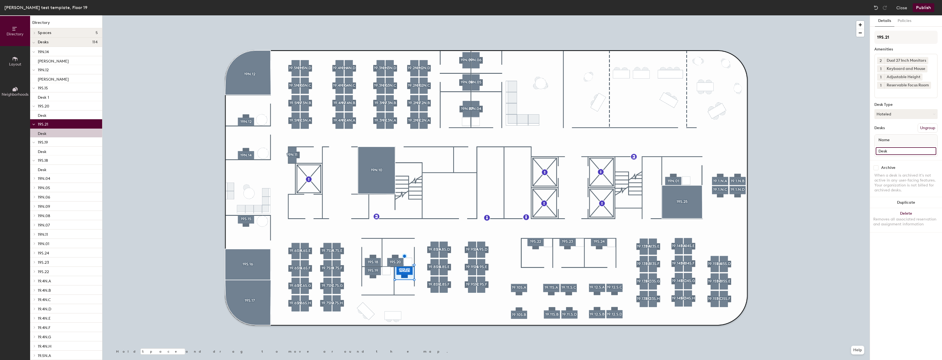
click at [911, 150] on input "Desk" at bounding box center [906, 151] width 61 height 8
paste input "Reservable Focus Room"
type input "Reservable Focus Room"
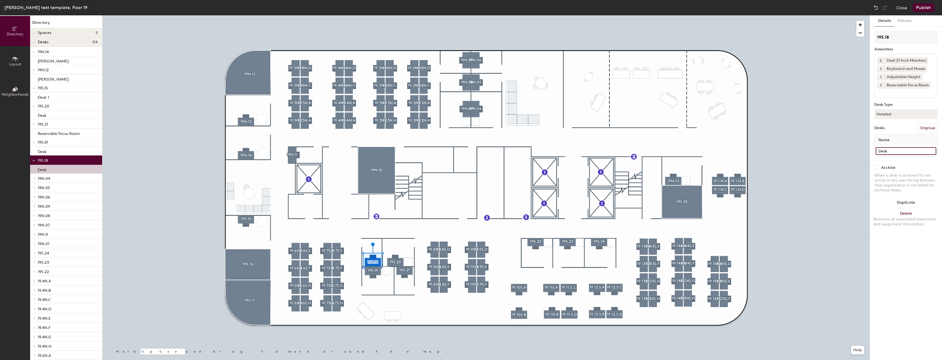
click at [908, 152] on input "Desk" at bounding box center [906, 151] width 61 height 8
paste input "Reservable Focus Room"
type input "Reservable Focus Room"
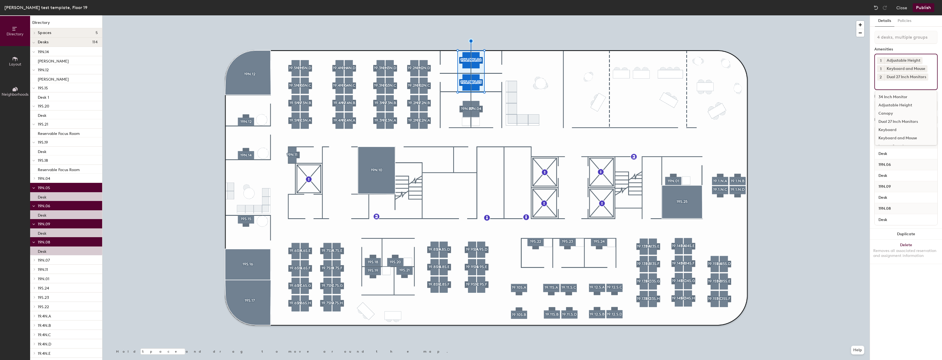
click at [905, 88] on div "1 Adjustable Height 1 Keyboard and Mouse 2 Dual 27 Inch Monitors 34 Inch Monito…" at bounding box center [905, 72] width 63 height 36
click at [903, 131] on div "Reservable Focus Room" at bounding box center [906, 130] width 62 height 8
click at [892, 227] on input "Desk" at bounding box center [906, 228] width 61 height 8
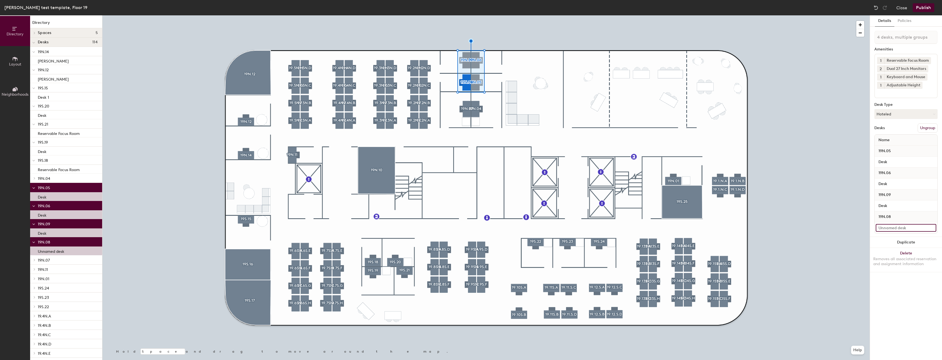
paste input "Reservable Focus Room"
type input "Reservable Focus Room"
click at [906, 208] on input "Desk" at bounding box center [906, 206] width 61 height 8
paste input "Reservable Focus Room"
type input "Reservable Focus Room"
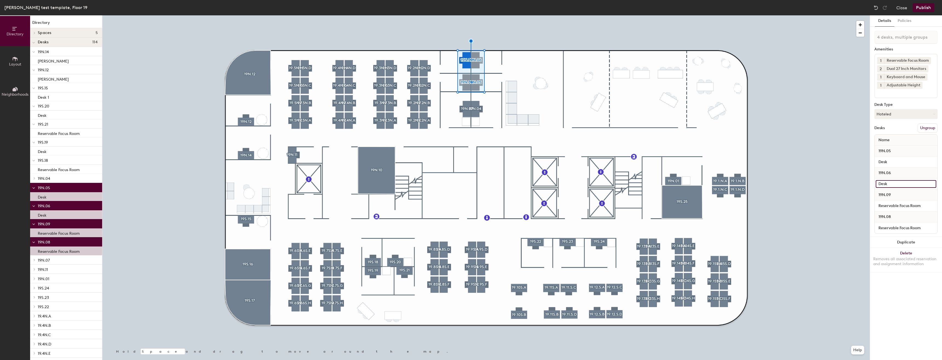
click at [901, 182] on input "Desk" at bounding box center [906, 184] width 61 height 8
type input "D"
paste input "Reservable Focus Room"
type input "Reservable Focus Room"
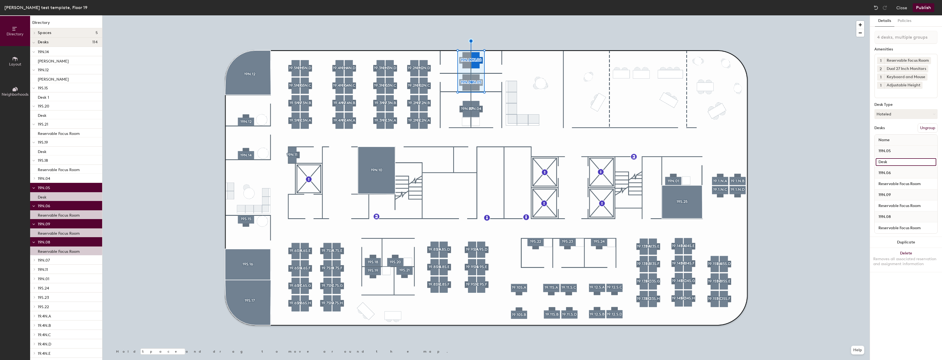
click at [900, 161] on input "Desk" at bounding box center [906, 162] width 61 height 8
paste input "Reservable Focus Room"
type input "Reservable Focus Room"
click at [895, 96] on div "1 Adjustable Height 1 Keyboard and Mouse 2 Dual 27 Inch Monitors 1 Reservable F…" at bounding box center [905, 76] width 63 height 44
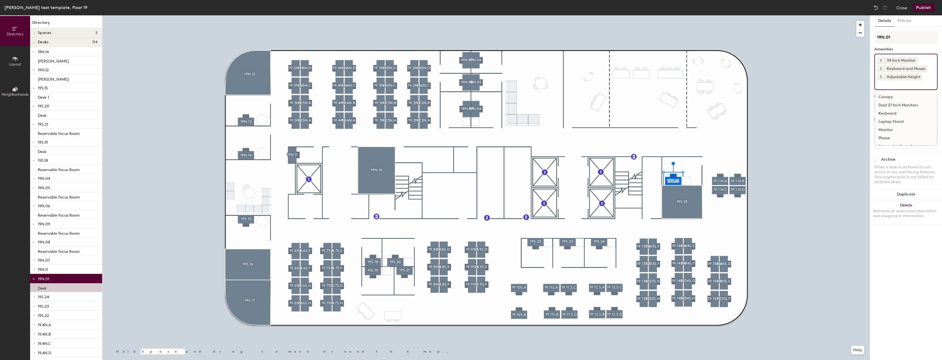
click at [892, 85] on input at bounding box center [901, 83] width 49 height 7
click at [901, 138] on div "Reservable Office" at bounding box center [906, 138] width 62 height 8
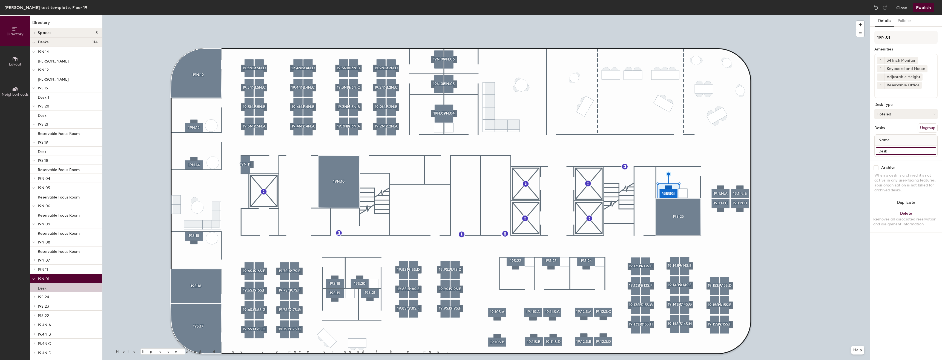
click at [895, 150] on input "Desk" at bounding box center [906, 151] width 61 height 8
paste input "Reservable Focus Room"
type input "R"
paste input "Reservable Focus Room"
type input "Reservable Office"
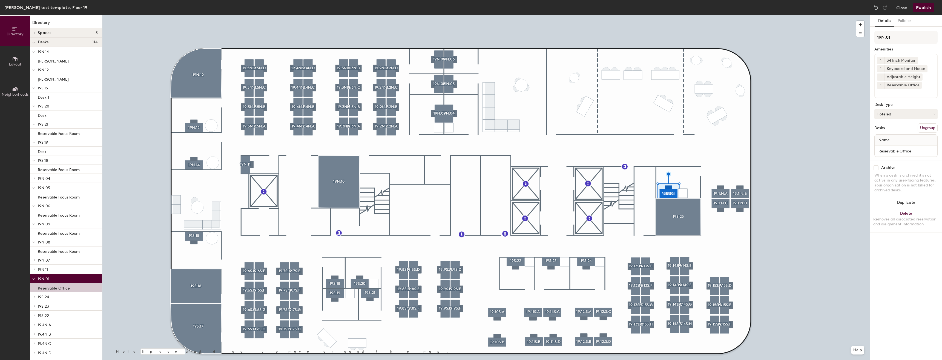
click at [903, 129] on div "Desks Ungroup" at bounding box center [905, 127] width 63 height 9
click at [915, 151] on input "Reservable Office" at bounding box center [906, 151] width 61 height 8
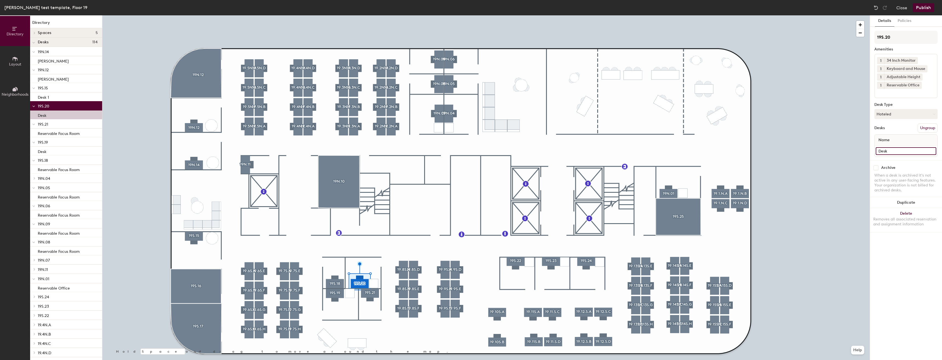
click at [919, 149] on input "Desk" at bounding box center [906, 151] width 61 height 8
paste input "Reservable Office"
type input "Reservable Office"
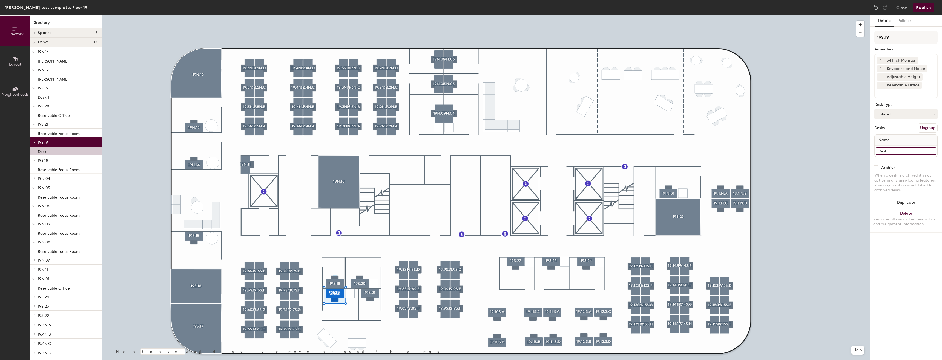
click at [901, 152] on input "Desk" at bounding box center [906, 151] width 61 height 8
paste input "Reservable Office"
type input "Reservable Office"
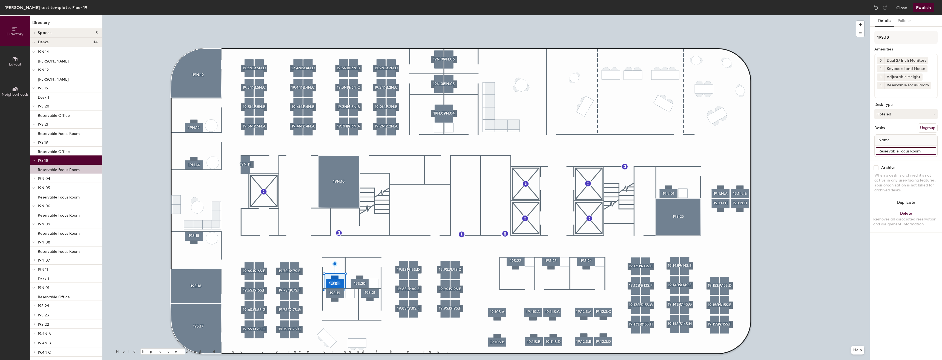
drag, startPoint x: 924, startPoint y: 150, endPoint x: 870, endPoint y: 150, distance: 53.9
click at [871, 150] on div "Details Policies 19S.18 Amenities 2 Dual 27 Inch Monitors 1 Keyboard and Mouse …" at bounding box center [906, 187] width 72 height 344
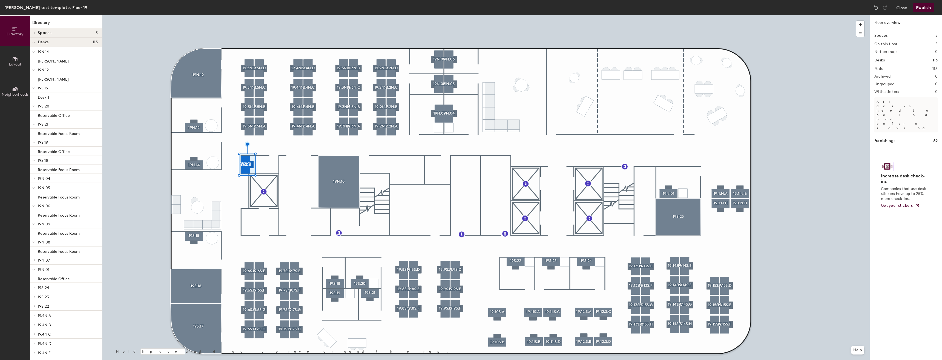
drag, startPoint x: 903, startPoint y: 142, endPoint x: 905, endPoint y: 144, distance: 2.9
click at [905, 155] on div "Increase desk check-ins Companies that use desk stickers have up to 25% more ch…" at bounding box center [905, 184] width 63 height 59
click at [876, 5] on img at bounding box center [875, 7] width 5 height 5
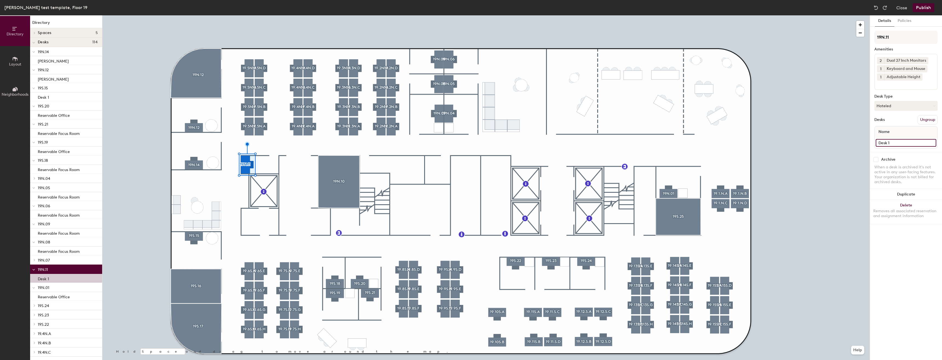
click at [899, 139] on input "Desk 1" at bounding box center [906, 143] width 61 height 8
paste input "Reservable Focus Room"
type input "Reservable Focus Room"
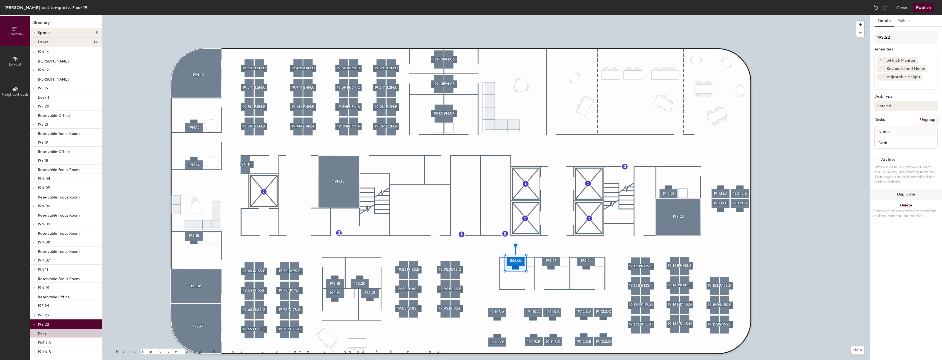
click at [553, 15] on div at bounding box center [485, 15] width 767 height 0
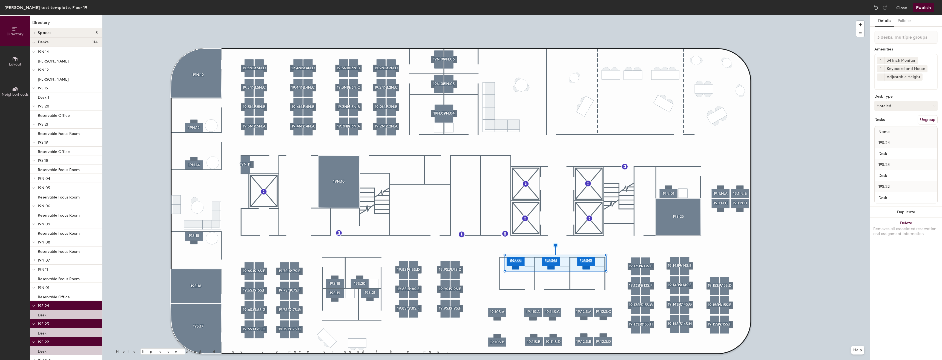
click at [902, 92] on div "3 desks, multiple groups Amenities 1 34 Inch Monitor 1 Keyboard and Mouse 1 Adj…" at bounding box center [905, 119] width 63 height 176
click at [899, 86] on input at bounding box center [901, 83] width 49 height 7
click at [900, 137] on div "Reservable Office" at bounding box center [906, 138] width 62 height 8
click at [919, 44] on div "3 desks, multiple groups Amenities 1 Adjustable Height 1 Keyboard and Mouse 1 3…" at bounding box center [905, 123] width 63 height 184
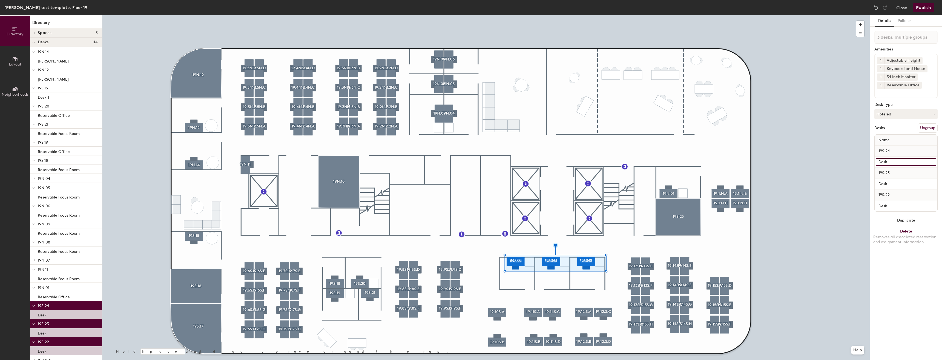
click at [902, 160] on input "Desk" at bounding box center [906, 162] width 61 height 8
type input "Reservable Office"
click at [909, 207] on input "Desk" at bounding box center [906, 206] width 61 height 8
paste input "Reservable Office"
type input "Reservable Office"
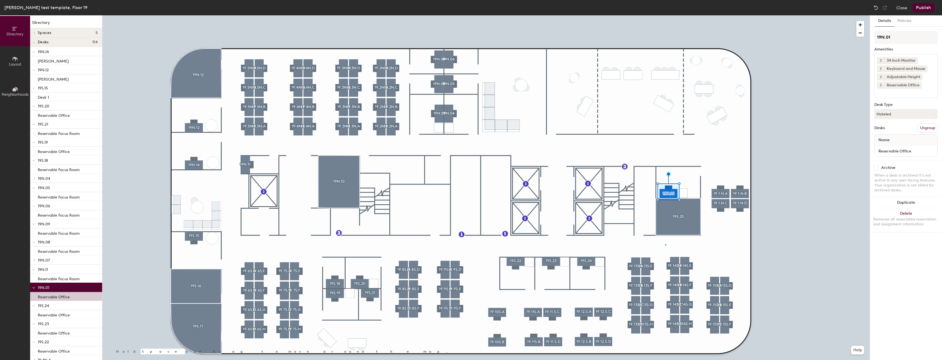
click at [665, 15] on div at bounding box center [485, 15] width 767 height 0
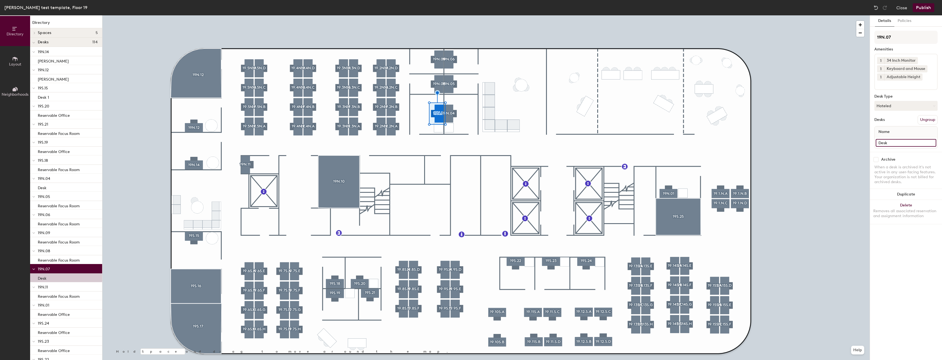
click at [900, 142] on input "Desk" at bounding box center [906, 143] width 61 height 8
paste input "Reservable Office"
type input "Reservable Office"
click at [450, 15] on div at bounding box center [485, 15] width 767 height 0
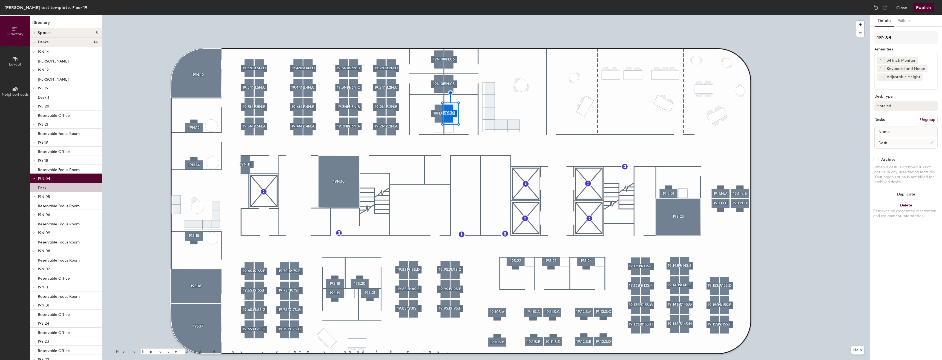
click at [915, 147] on div "Desk" at bounding box center [906, 142] width 63 height 11
click at [913, 140] on input "Desk" at bounding box center [906, 143] width 61 height 8
drag, startPoint x: 912, startPoint y: 143, endPoint x: 907, endPoint y: 143, distance: 5.0
paste input "Reservable Office"
type input "Reservable Office"
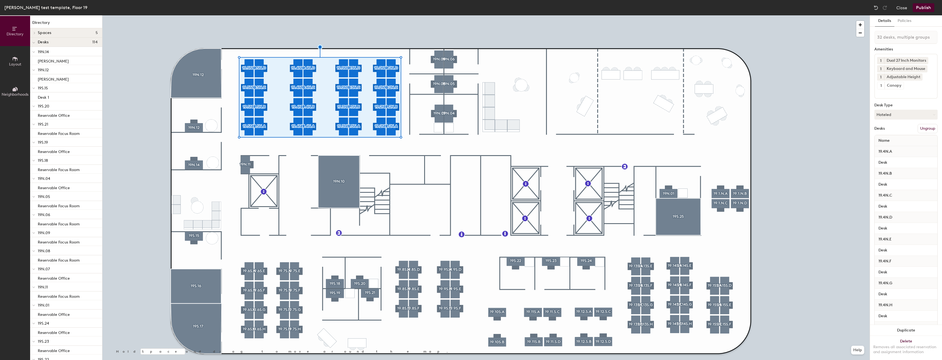
scroll to position [27, 0]
click at [924, 30] on div "Dual 27 Inch Monitors" at bounding box center [906, 33] width 44 height 7
click at [924, 32] on icon at bounding box center [925, 33] width 4 height 4
click at [915, 58] on input at bounding box center [901, 57] width 49 height 7
click at [901, 69] on div "34 Inch Monitor" at bounding box center [906, 70] width 62 height 8
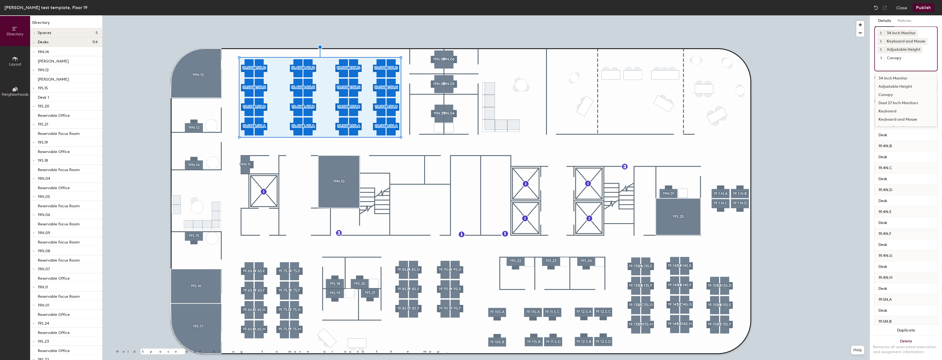
click at [294, 15] on div at bounding box center [485, 15] width 767 height 0
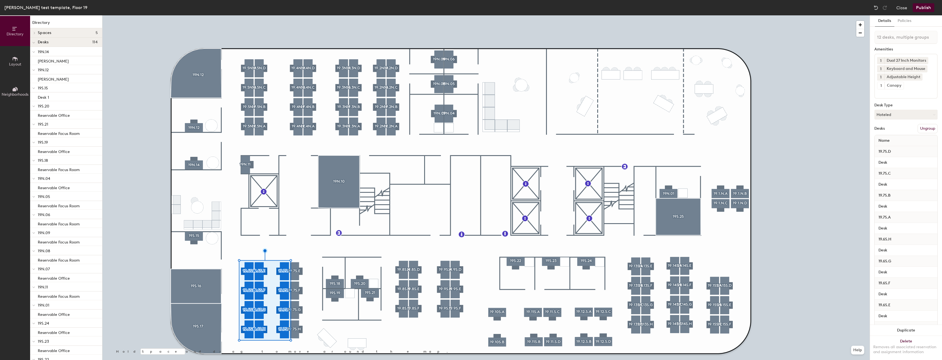
click at [293, 15] on div at bounding box center [485, 15] width 767 height 0
click at [926, 59] on icon at bounding box center [925, 60] width 4 height 4
click at [917, 87] on input at bounding box center [901, 84] width 49 height 7
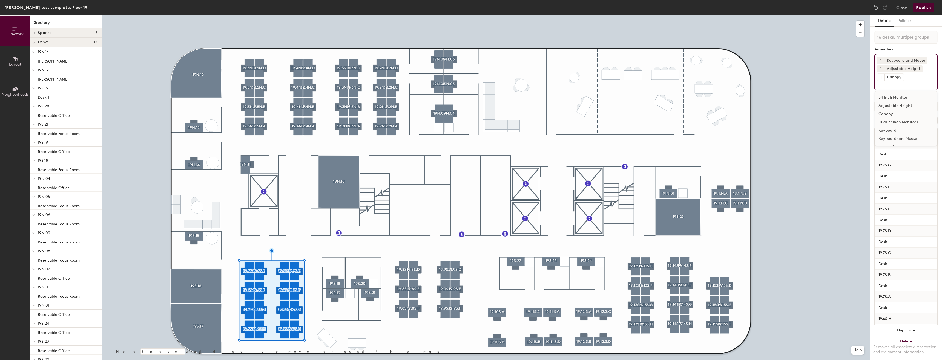
click at [894, 97] on div "34 Inch Monitor" at bounding box center [906, 97] width 62 height 8
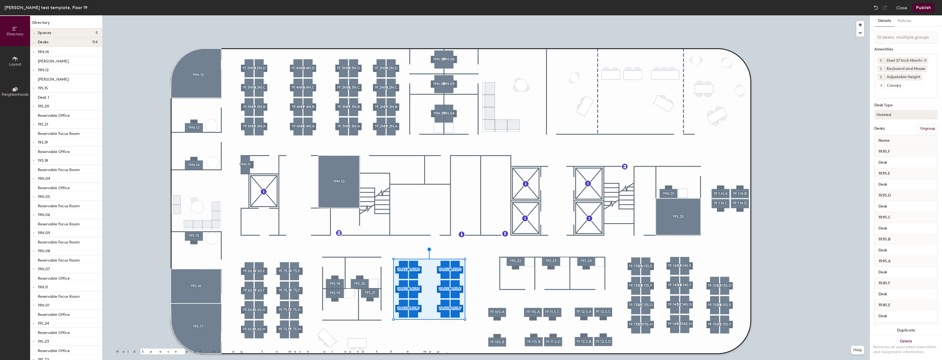
click at [926, 58] on icon at bounding box center [925, 60] width 4 height 4
click at [894, 88] on div "1 Keyboard and Mouse 1 Adjustable Height 1 Canopy" at bounding box center [905, 72] width 63 height 37
click at [892, 96] on div "34 Inch Monitor" at bounding box center [906, 97] width 62 height 8
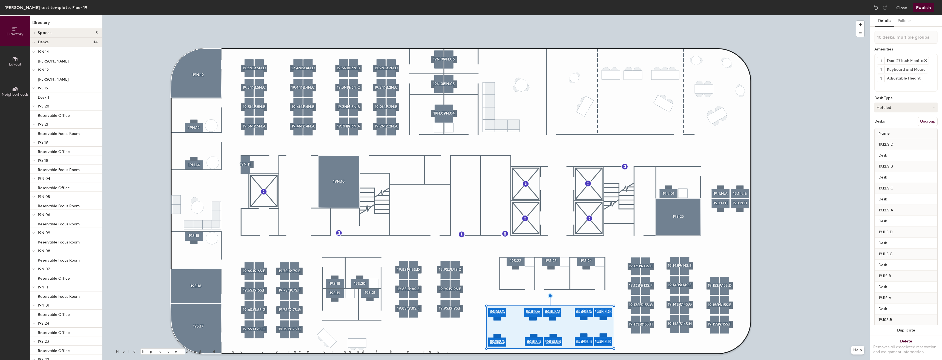
click at [925, 61] on icon at bounding box center [925, 60] width 2 height 2
click at [925, 78] on input at bounding box center [901, 76] width 49 height 7
click at [895, 87] on div "34 Inch Monitor" at bounding box center [906, 90] width 62 height 8
click at [923, 69] on icon at bounding box center [925, 69] width 4 height 4
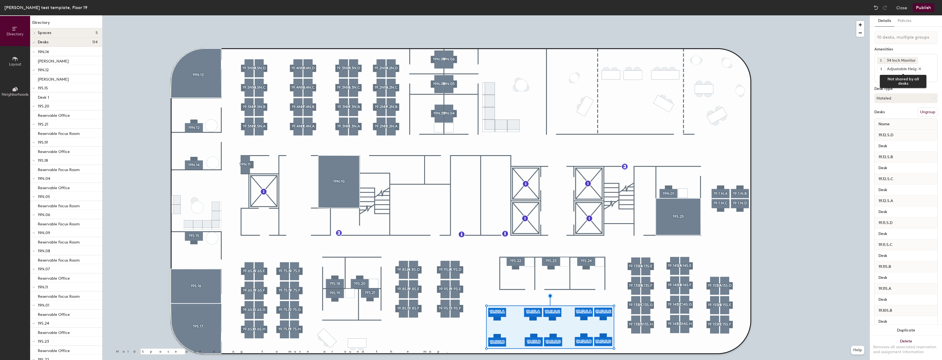
click at [918, 68] on icon at bounding box center [920, 69] width 4 height 4
click at [904, 71] on div "1 34 Inch Monitor 34 Inch Monitor Adjustable Height Canopy Dual 27 Inch Monitor…" at bounding box center [905, 64] width 63 height 20
click at [904, 85] on div "Adjustable Height" at bounding box center [906, 89] width 62 height 8
click at [899, 128] on div "Keyboard and Mouse" at bounding box center [906, 130] width 62 height 8
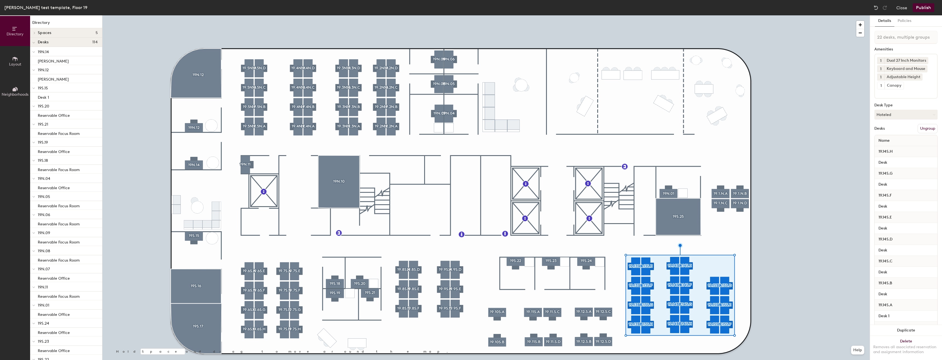
scroll to position [27, 0]
click at [925, 32] on icon at bounding box center [925, 33] width 4 height 4
click at [925, 59] on div "1 Adjustable Height 1 Keyboard and Mouse 1 Canopy 34 Inch Monitor Adjustable He…" at bounding box center [905, 44] width 63 height 37
click at [906, 69] on div "34 Inch Monitor" at bounding box center [906, 70] width 62 height 8
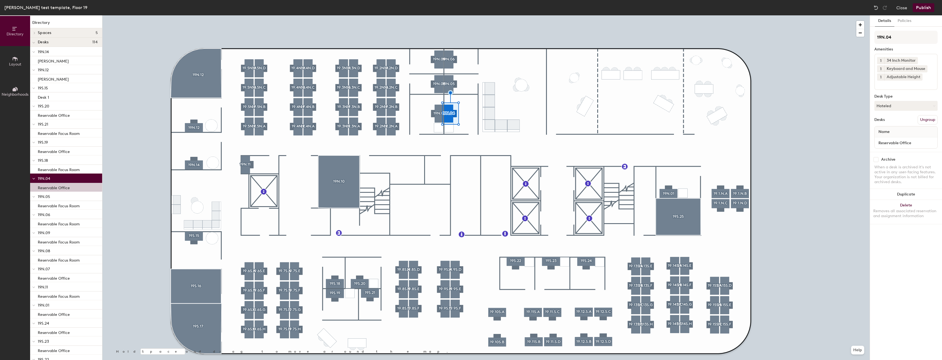
click at [921, 8] on button "Publish" at bounding box center [924, 7] width 22 height 9
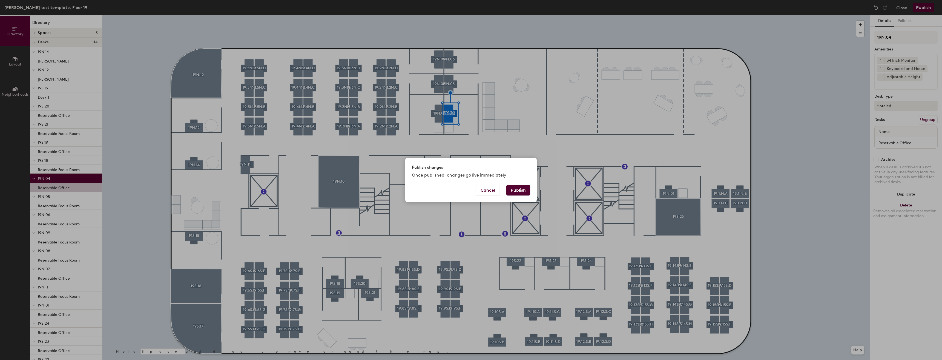
click at [518, 191] on button "Publish" at bounding box center [518, 190] width 24 height 10
